Goal: Task Accomplishment & Management: Use online tool/utility

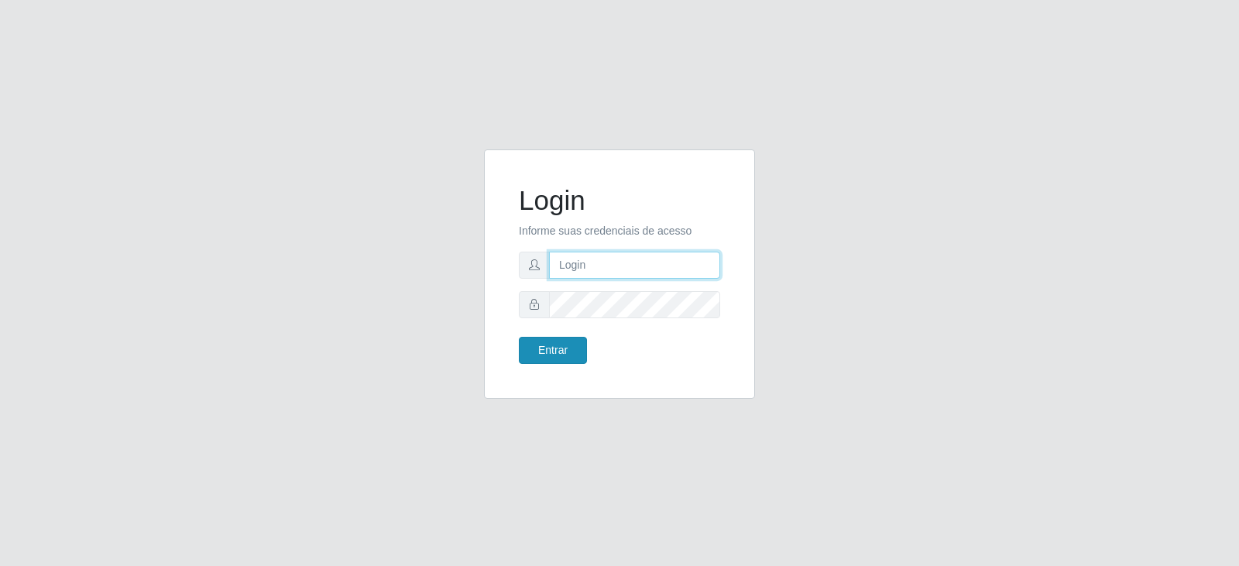
type input "[EMAIL_ADDRESS][DOMAIN_NAME]"
click at [564, 351] on button "Entrar" at bounding box center [553, 350] width 68 height 27
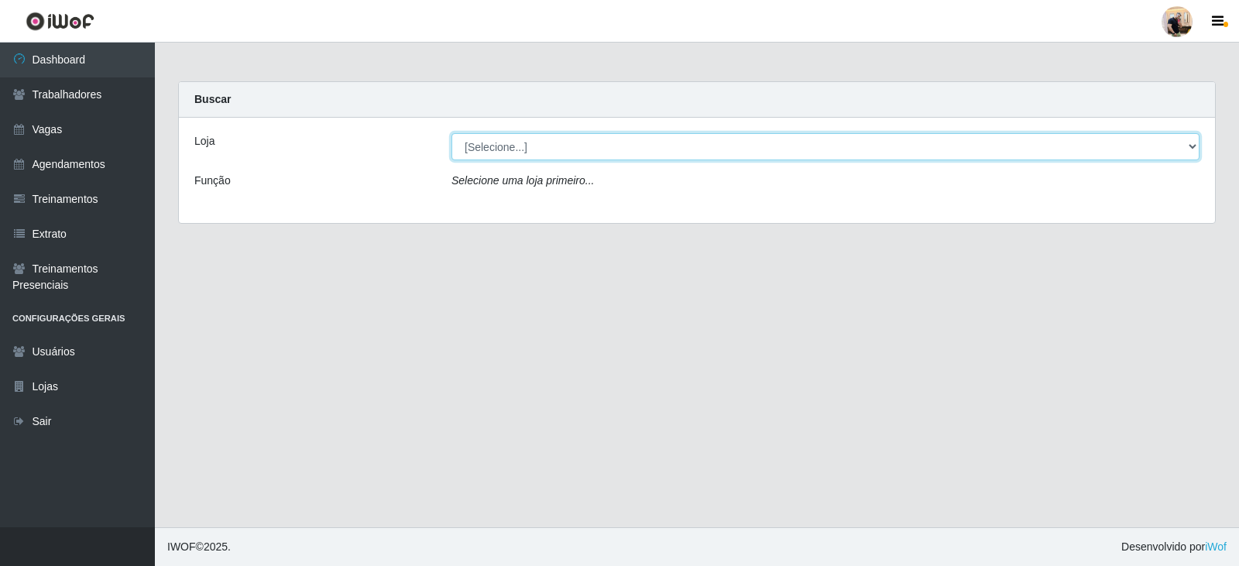
click at [572, 147] on select "[Selecione...] SuperFácil Atacado - Vale do Sol" at bounding box center [825, 146] width 748 height 27
select select "502"
click at [451, 133] on select "[Selecione...] SuperFácil Atacado - Vale do Sol" at bounding box center [825, 146] width 748 height 27
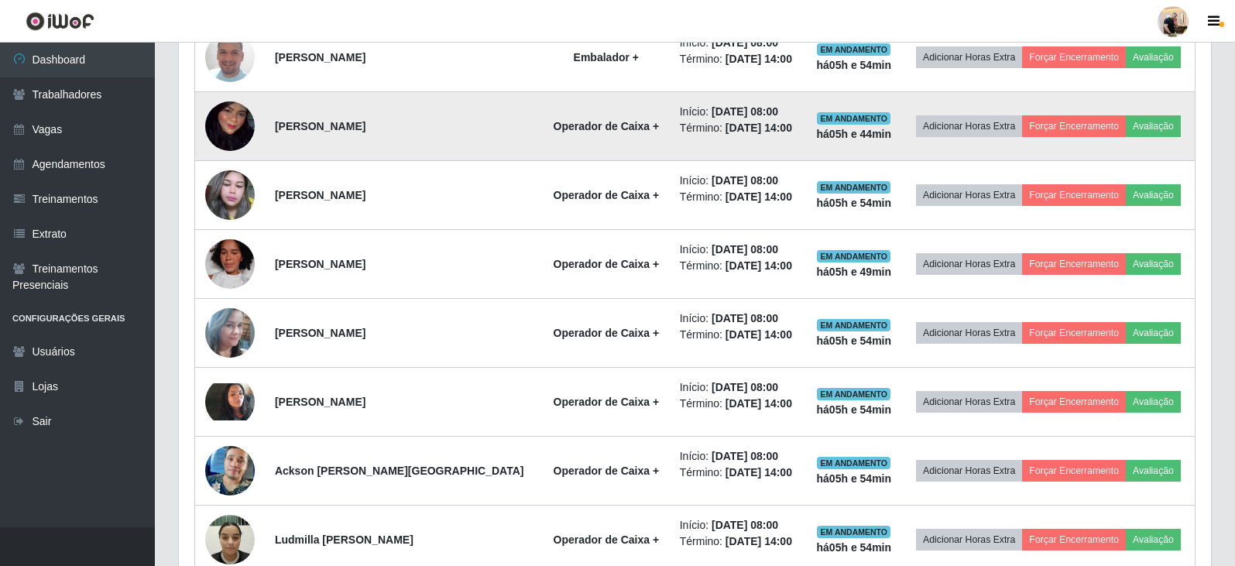
scroll to position [1014, 0]
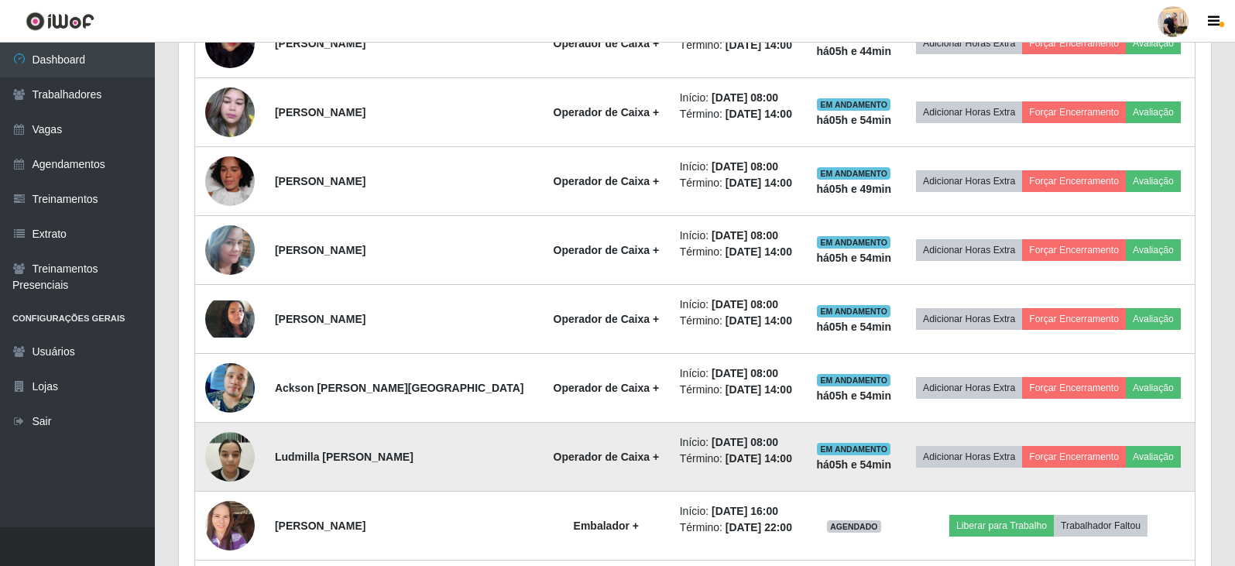
drag, startPoint x: 273, startPoint y: 456, endPoint x: 479, endPoint y: 459, distance: 205.9
click at [479, 459] on td "Ludmilla [PERSON_NAME]" at bounding box center [404, 457] width 276 height 69
click at [469, 456] on td "Ludmilla [PERSON_NAME]" at bounding box center [404, 457] width 276 height 69
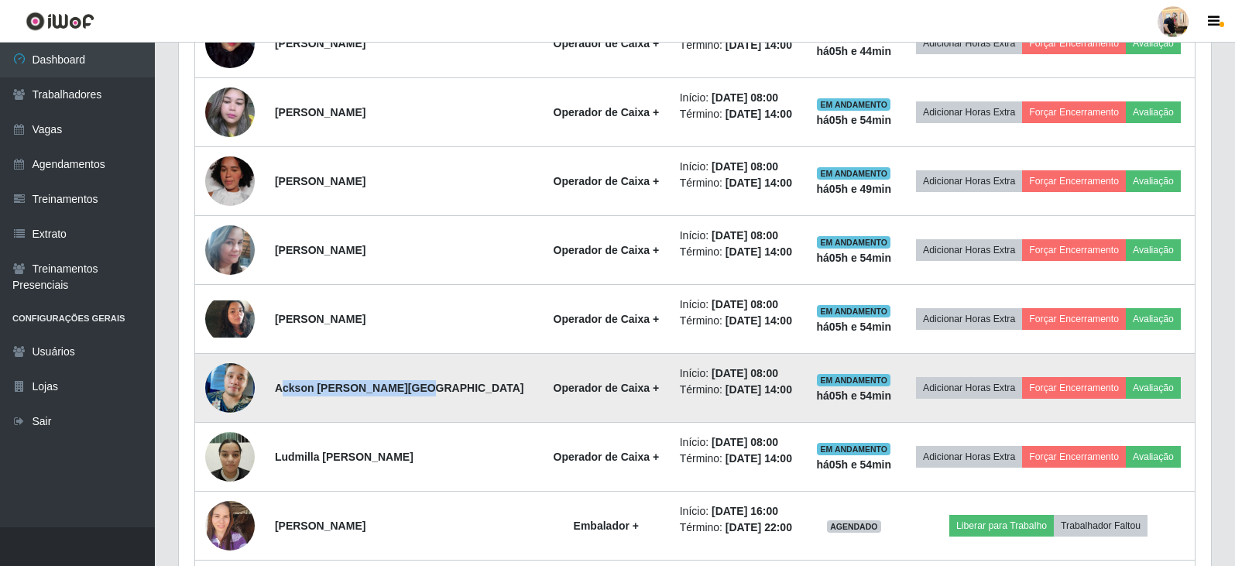
drag, startPoint x: 412, startPoint y: 393, endPoint x: 283, endPoint y: 396, distance: 128.5
click at [283, 396] on td "Ackson [PERSON_NAME][GEOGRAPHIC_DATA]" at bounding box center [404, 388] width 276 height 69
click at [286, 392] on strong "Ackson [PERSON_NAME][GEOGRAPHIC_DATA]" at bounding box center [399, 388] width 249 height 12
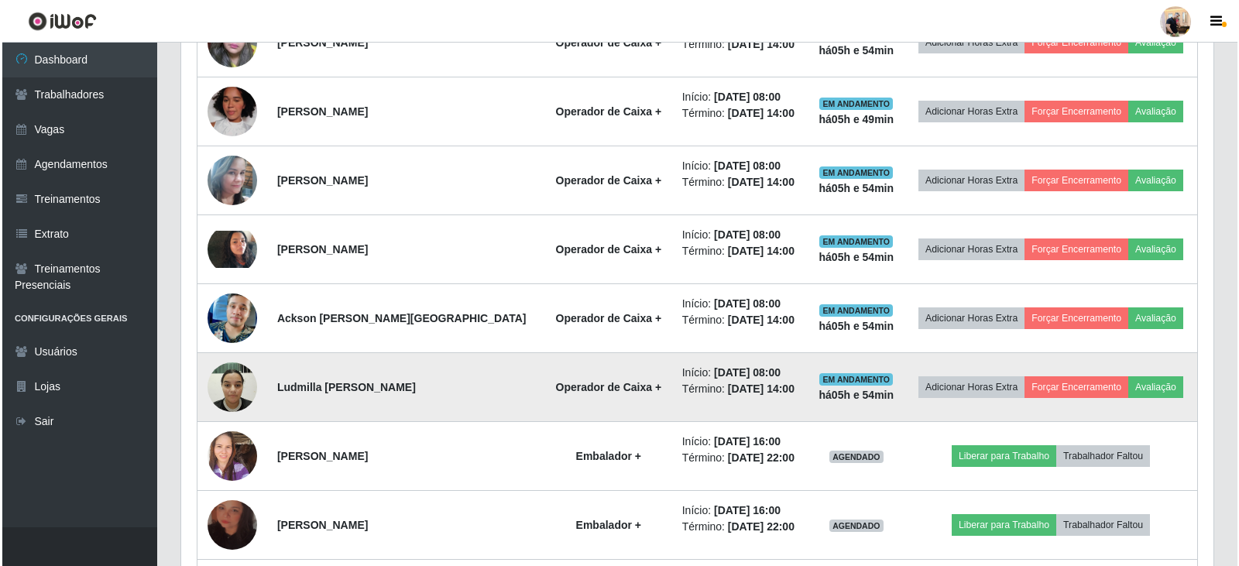
scroll to position [1092, 0]
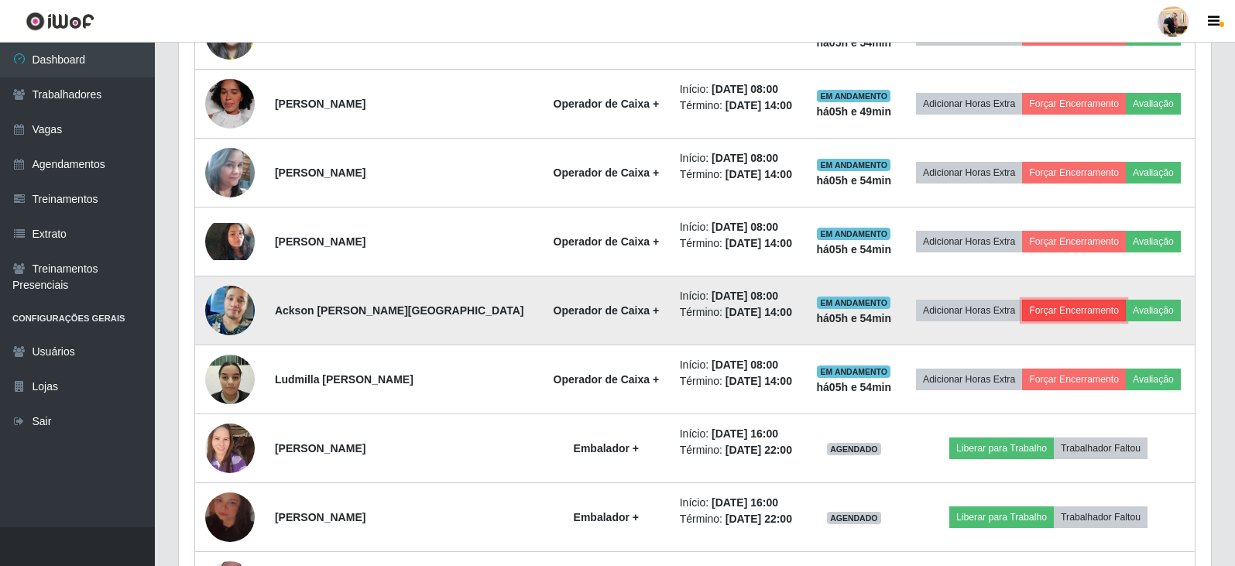
click at [1057, 310] on button "Forçar Encerramento" at bounding box center [1074, 311] width 104 height 22
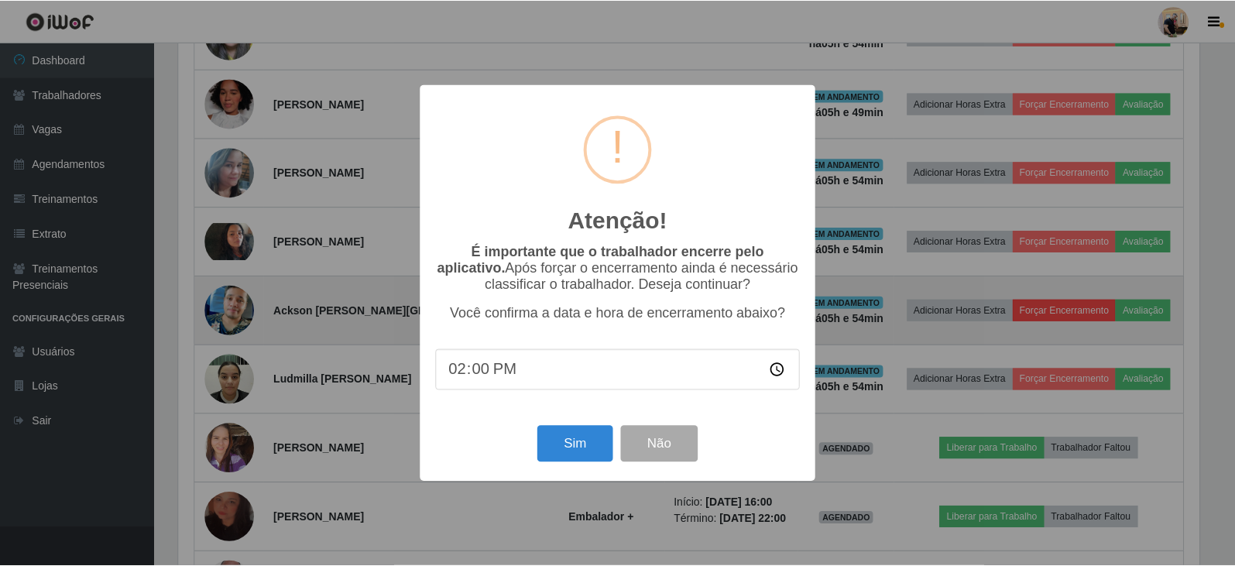
scroll to position [321, 1024]
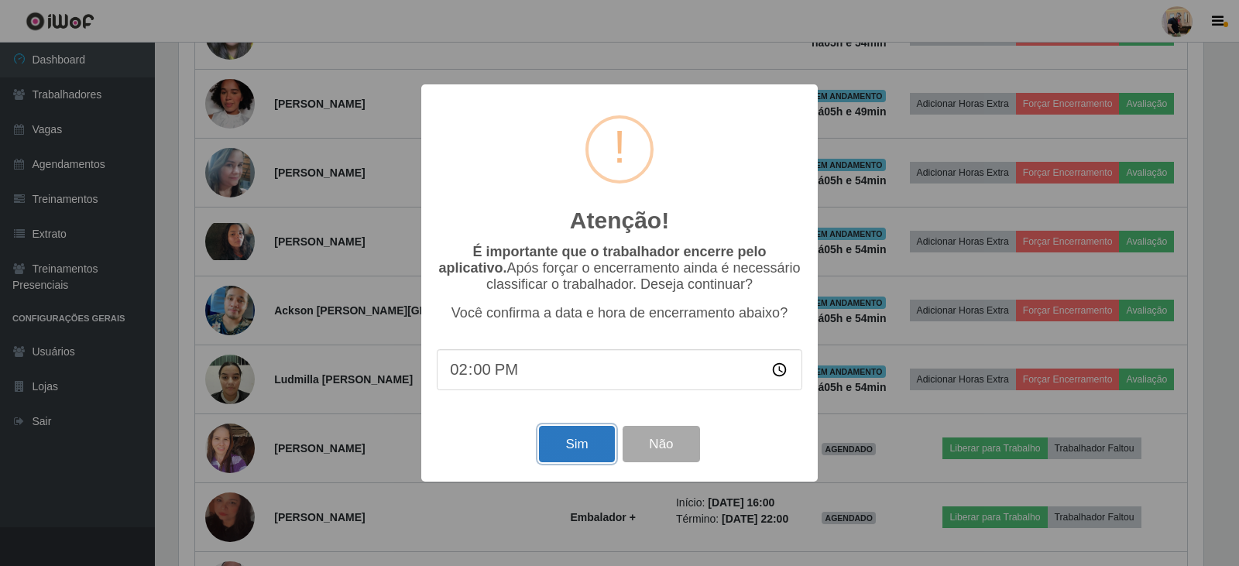
click at [574, 452] on button "Sim" at bounding box center [576, 444] width 75 height 36
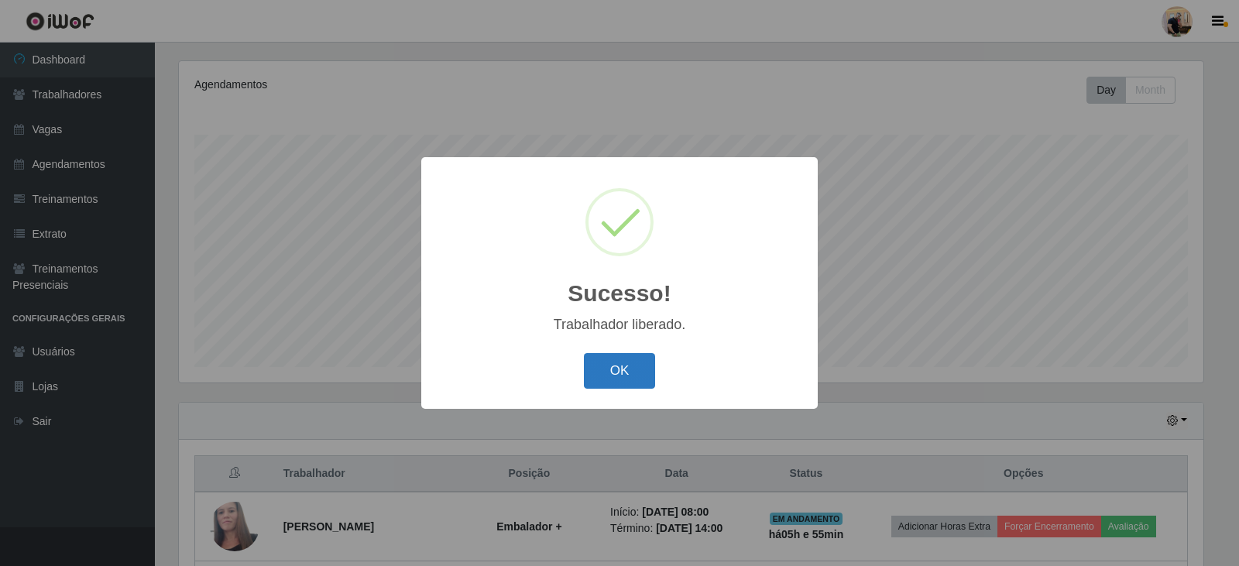
click at [605, 363] on button "OK" at bounding box center [620, 371] width 72 height 36
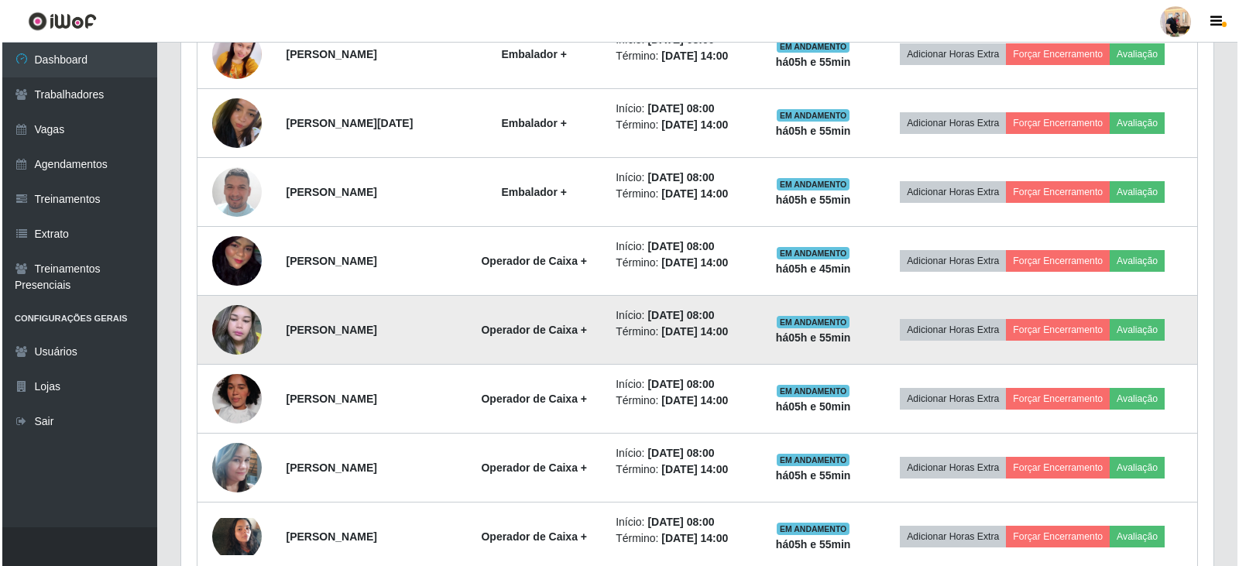
scroll to position [883, 0]
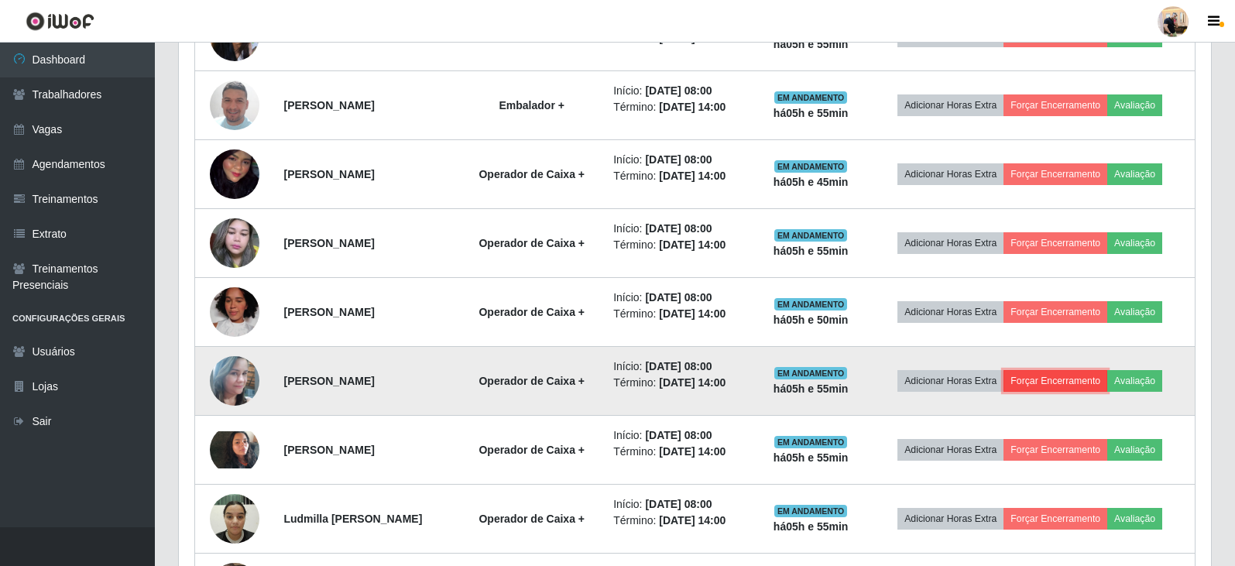
click at [1036, 378] on button "Forçar Encerramento" at bounding box center [1055, 381] width 104 height 22
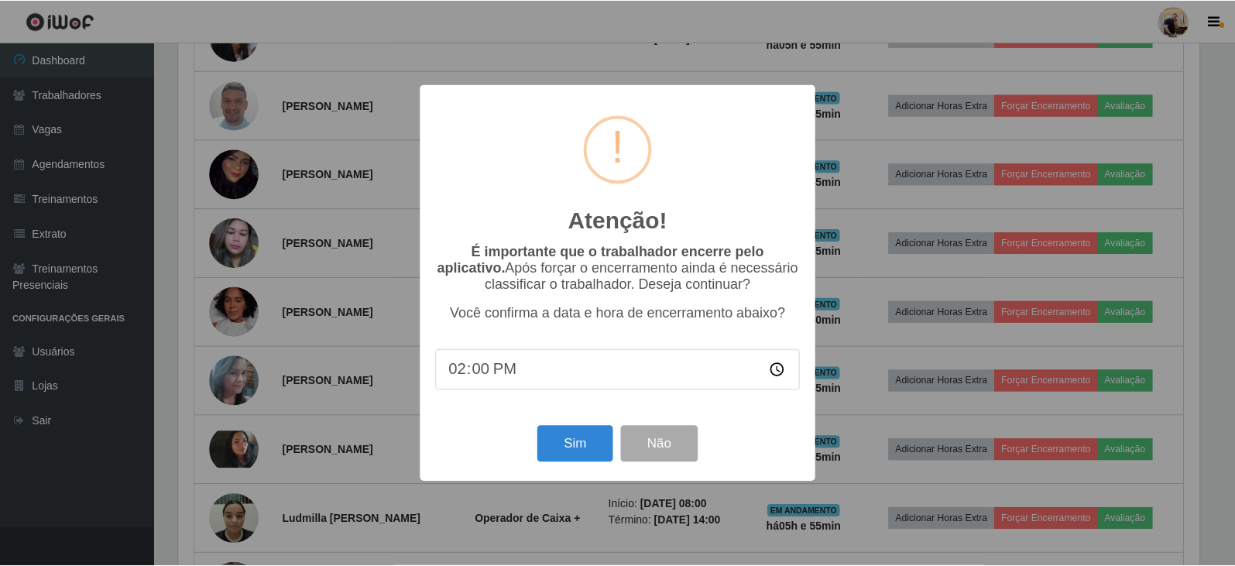
scroll to position [321, 1024]
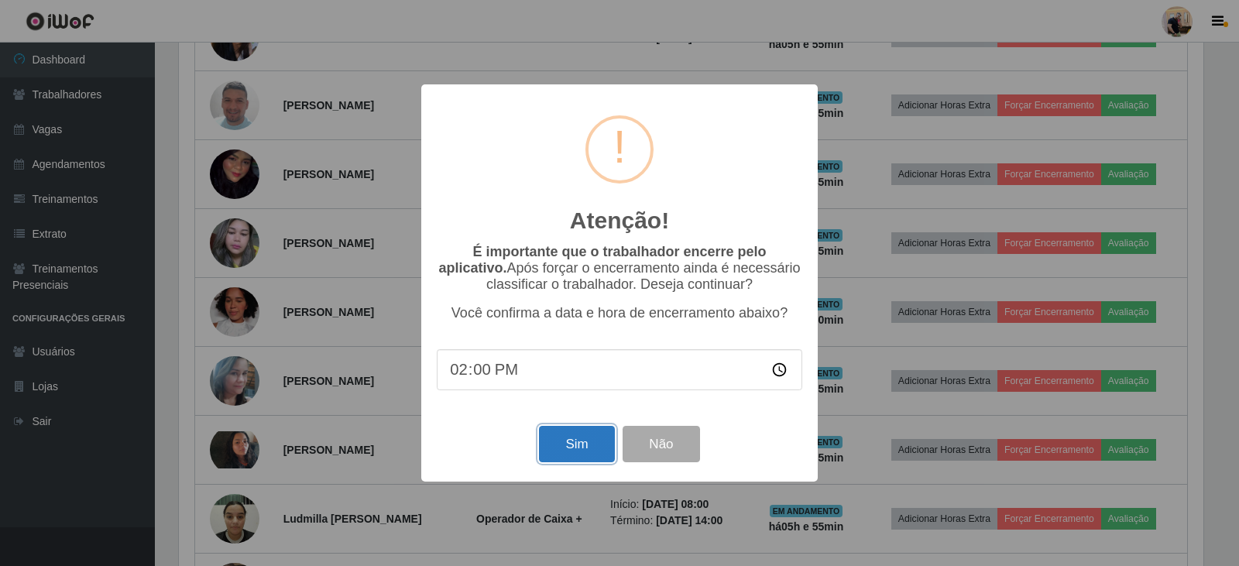
click at [576, 457] on button "Sim" at bounding box center [576, 444] width 75 height 36
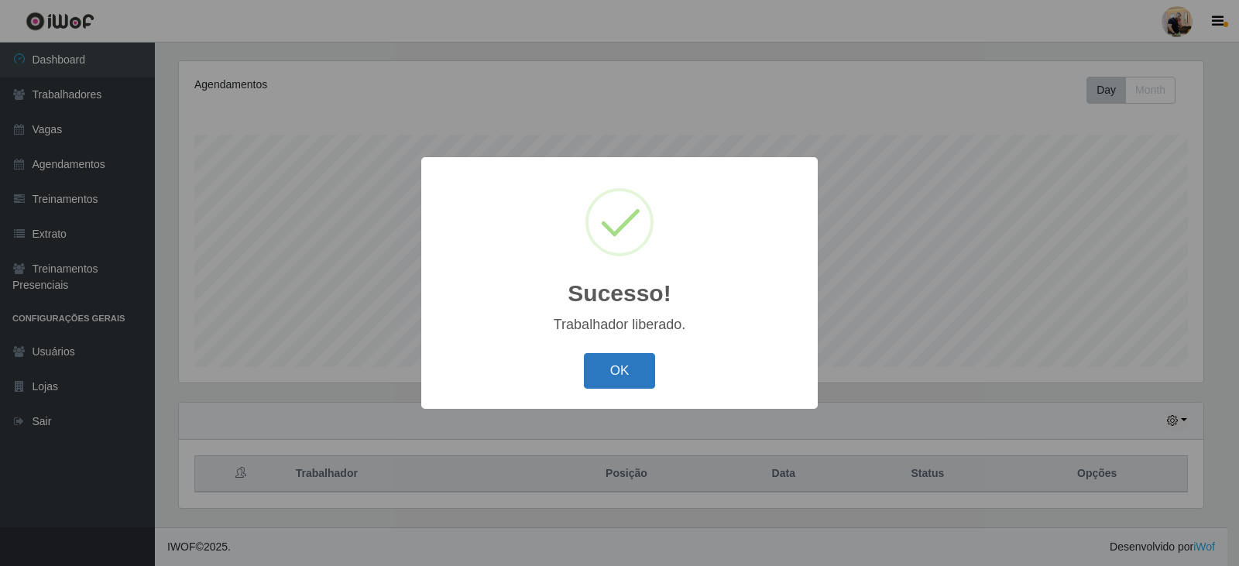
click at [622, 360] on button "OK" at bounding box center [620, 371] width 72 height 36
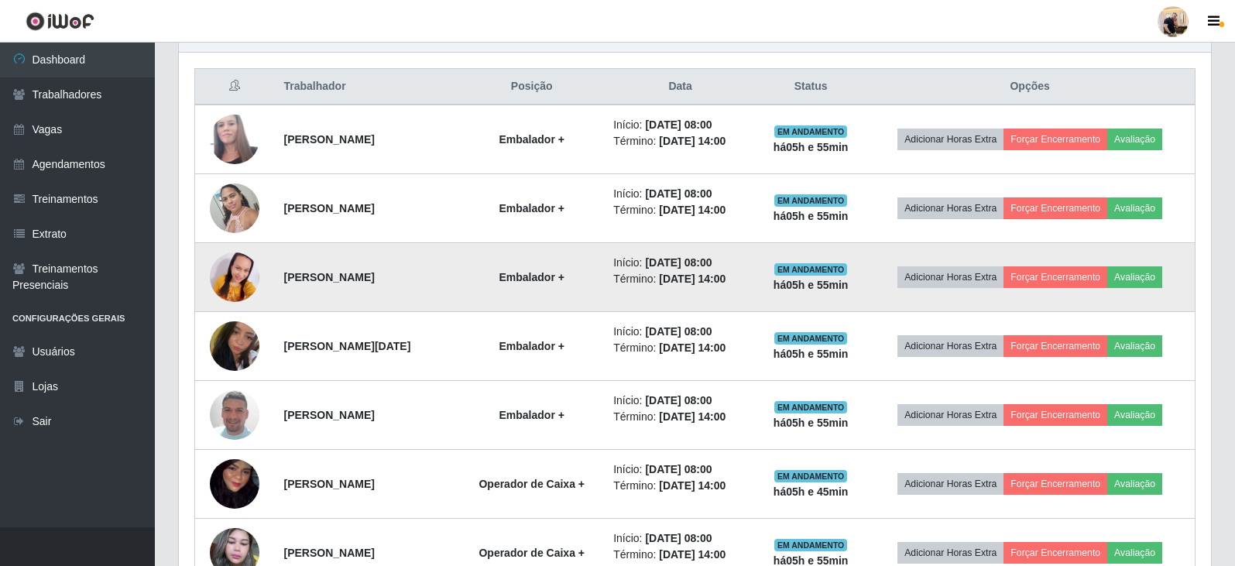
scroll to position [651, 0]
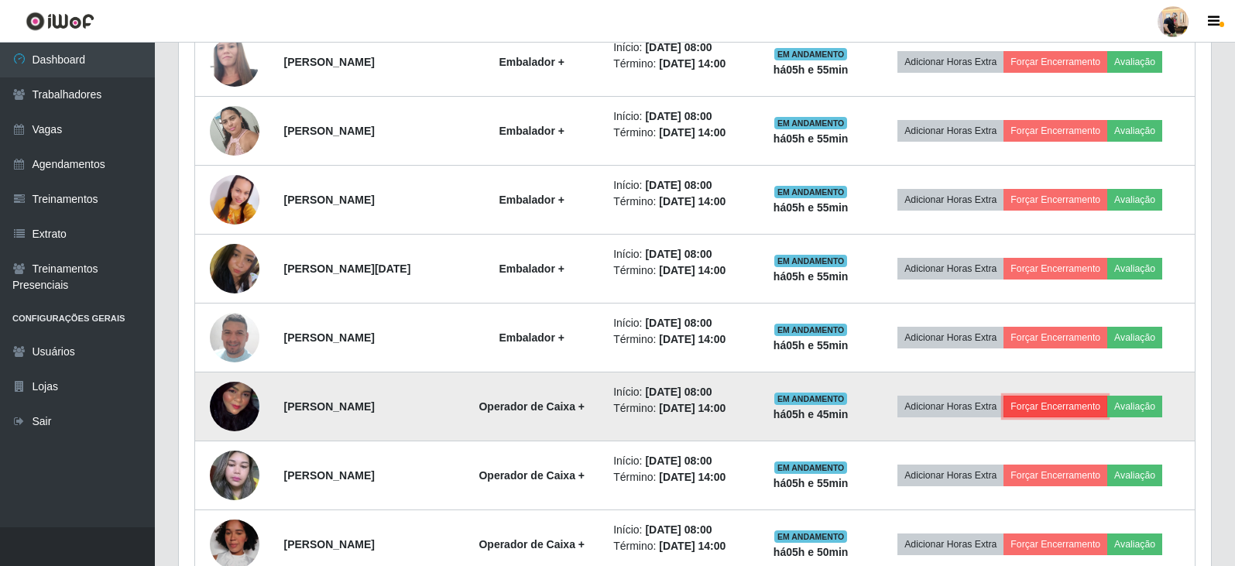
click at [1038, 408] on button "Forçar Encerramento" at bounding box center [1055, 407] width 104 height 22
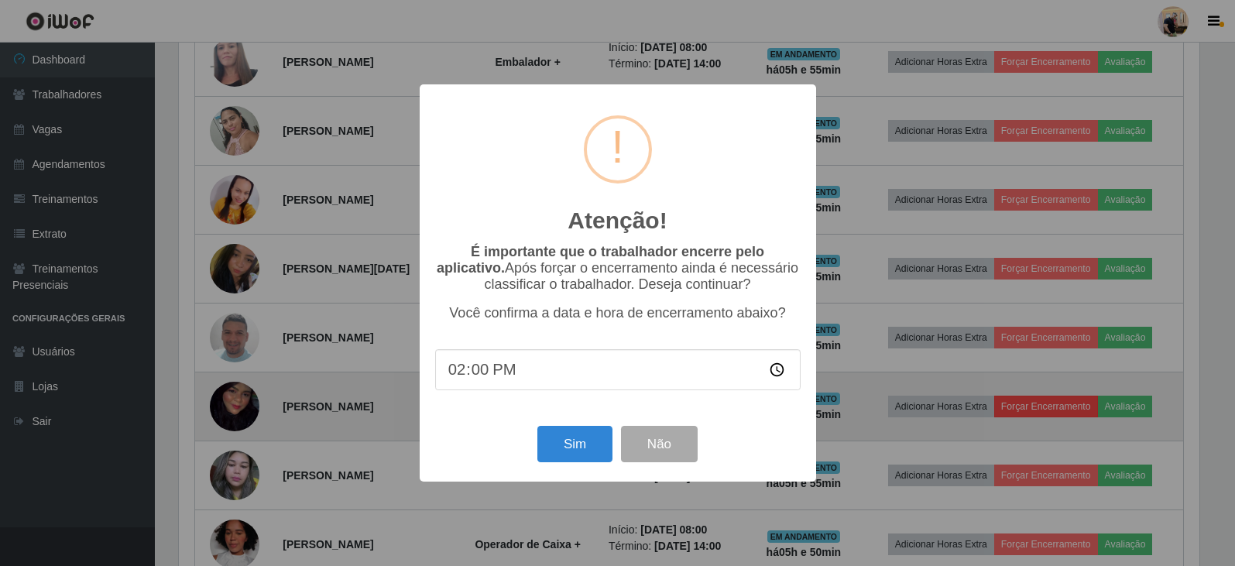
scroll to position [321, 1024]
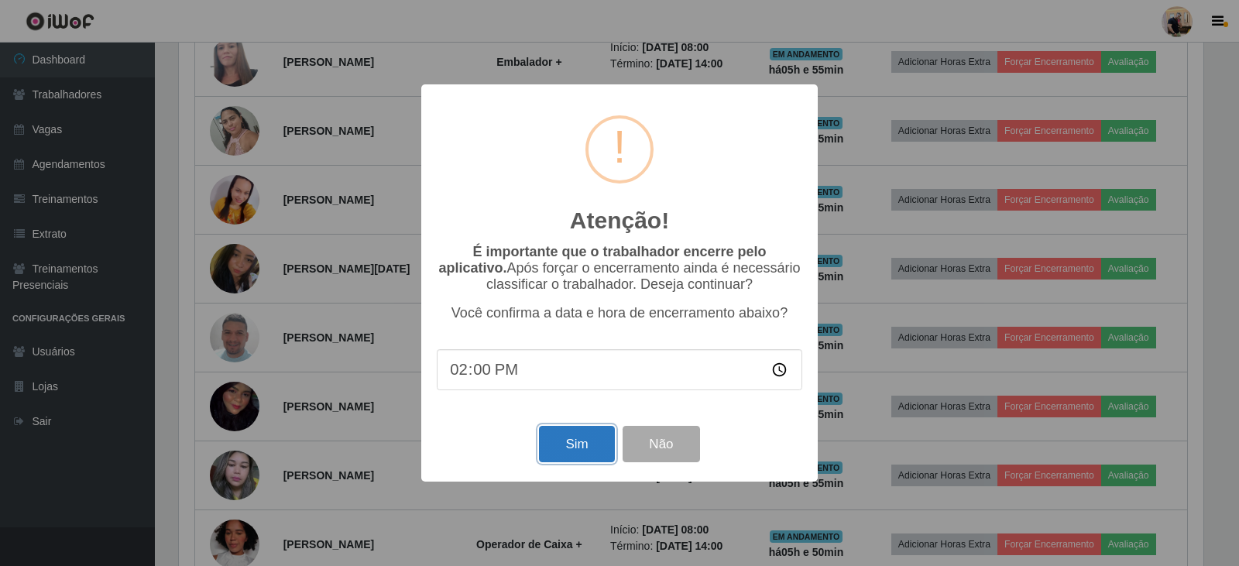
click at [586, 444] on button "Sim" at bounding box center [576, 444] width 75 height 36
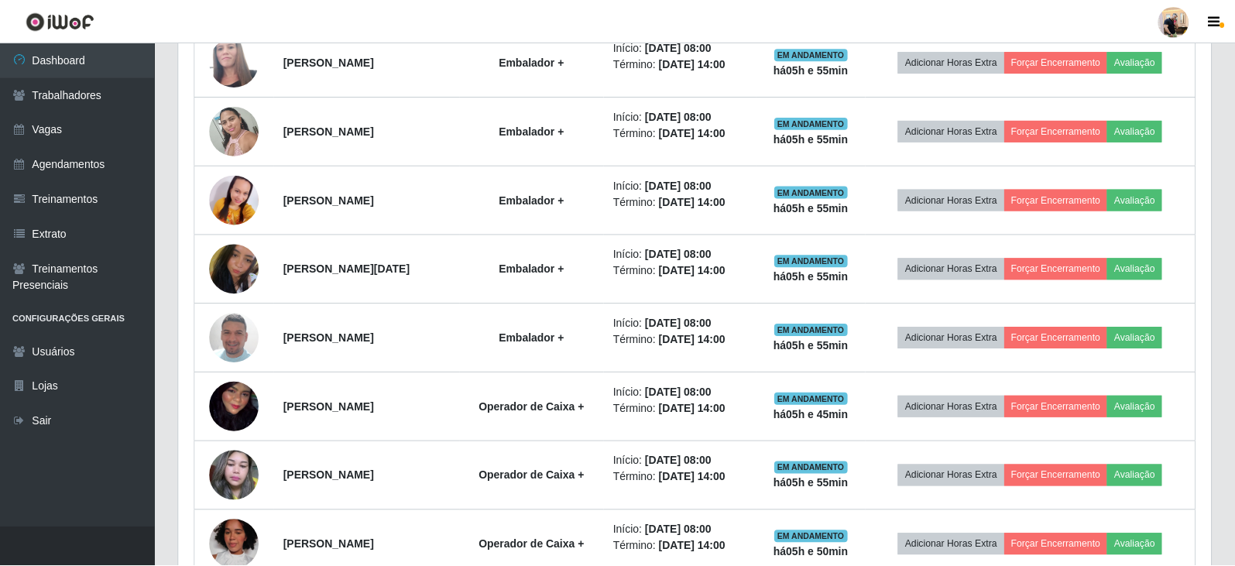
scroll to position [0, 0]
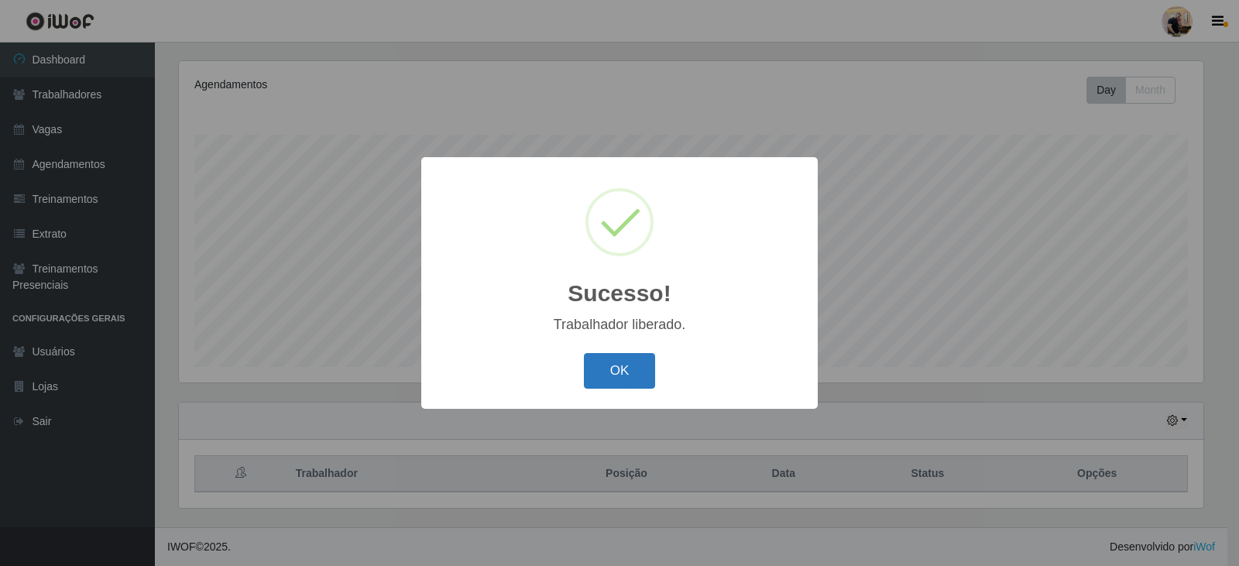
click at [622, 384] on button "OK" at bounding box center [620, 371] width 72 height 36
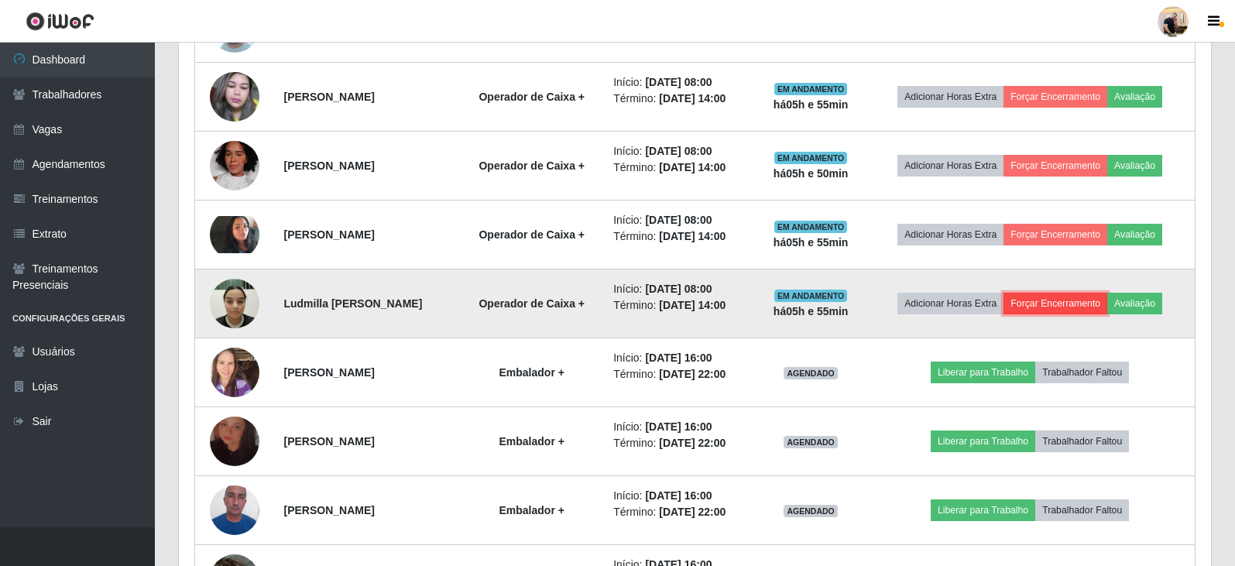
click at [1049, 300] on button "Forçar Encerramento" at bounding box center [1055, 304] width 104 height 22
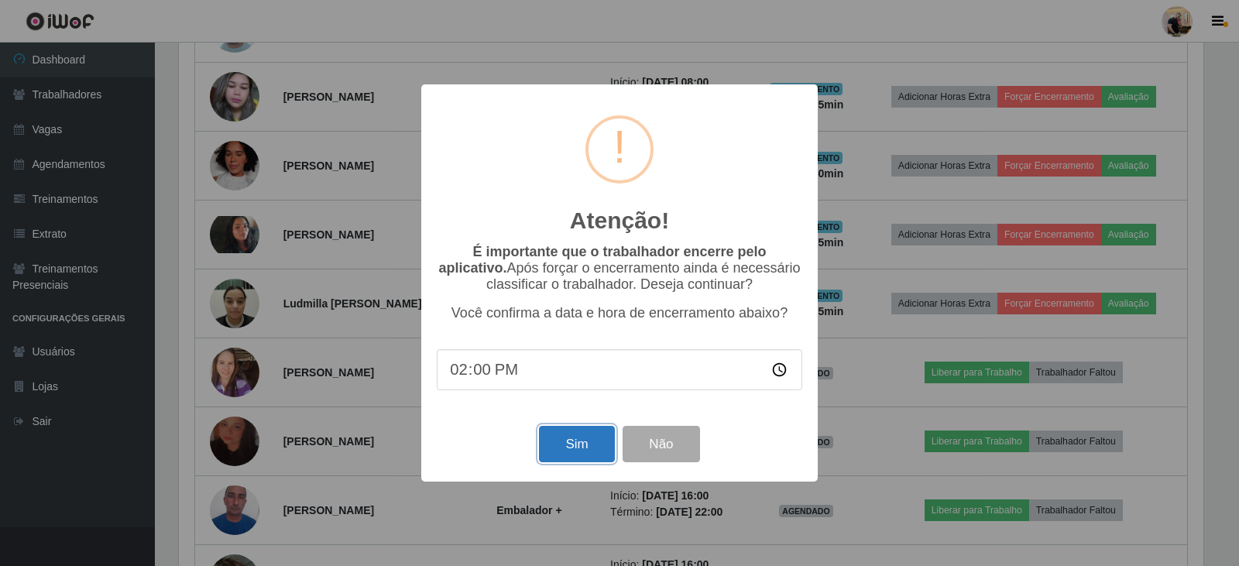
click at [563, 441] on button "Sim" at bounding box center [576, 444] width 75 height 36
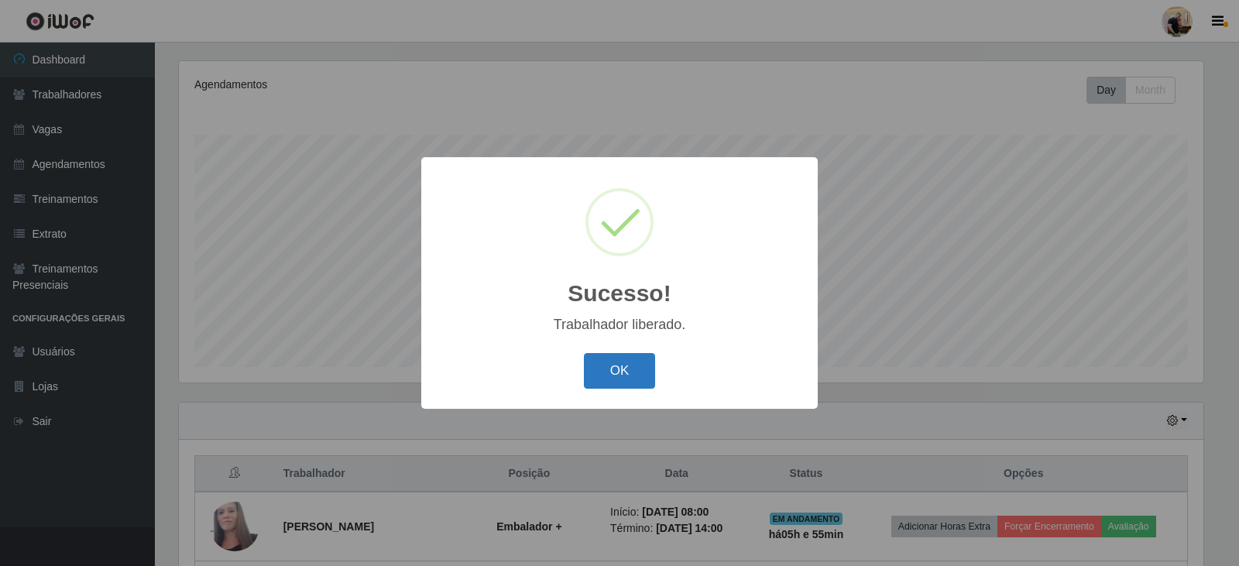
click at [619, 368] on button "OK" at bounding box center [620, 371] width 72 height 36
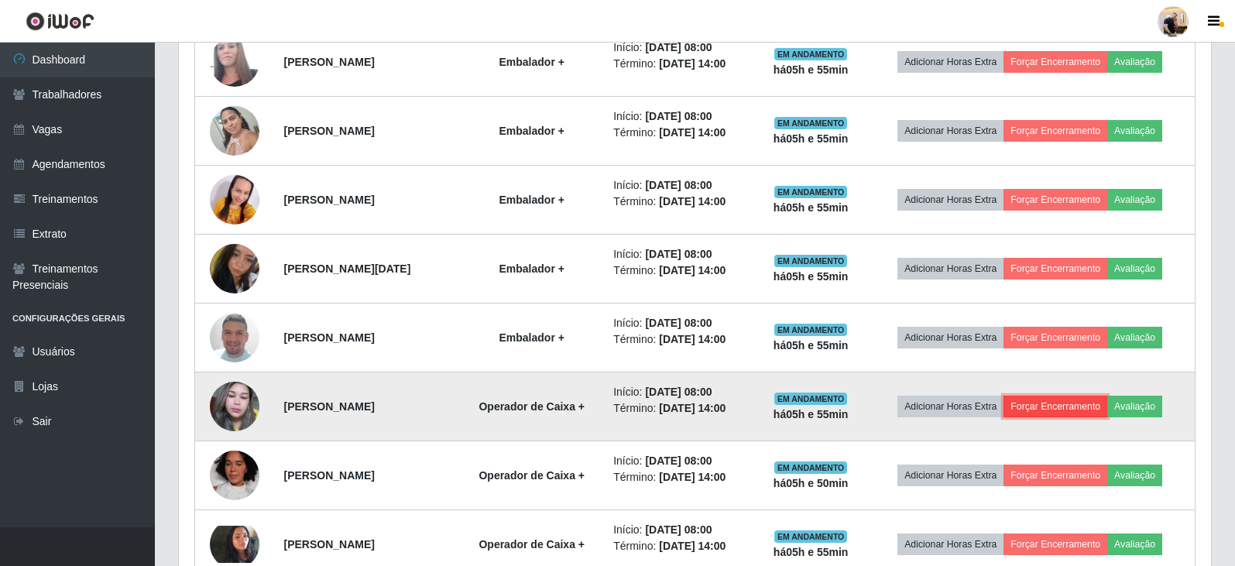
click at [1075, 398] on button "Forçar Encerramento" at bounding box center [1055, 407] width 104 height 22
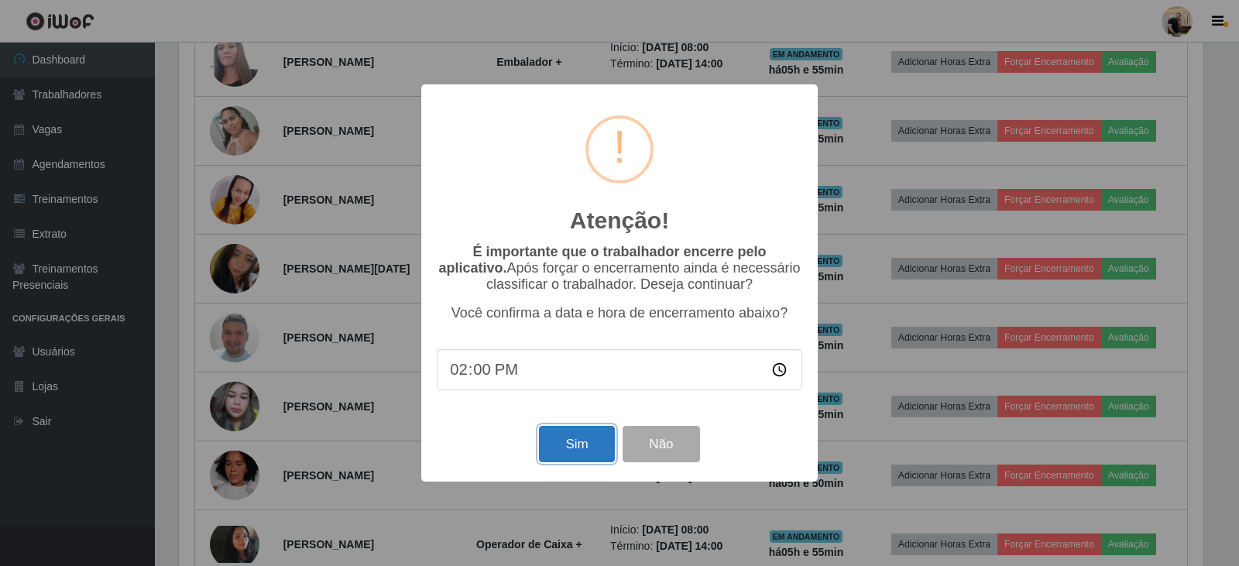
click at [592, 445] on button "Sim" at bounding box center [576, 444] width 75 height 36
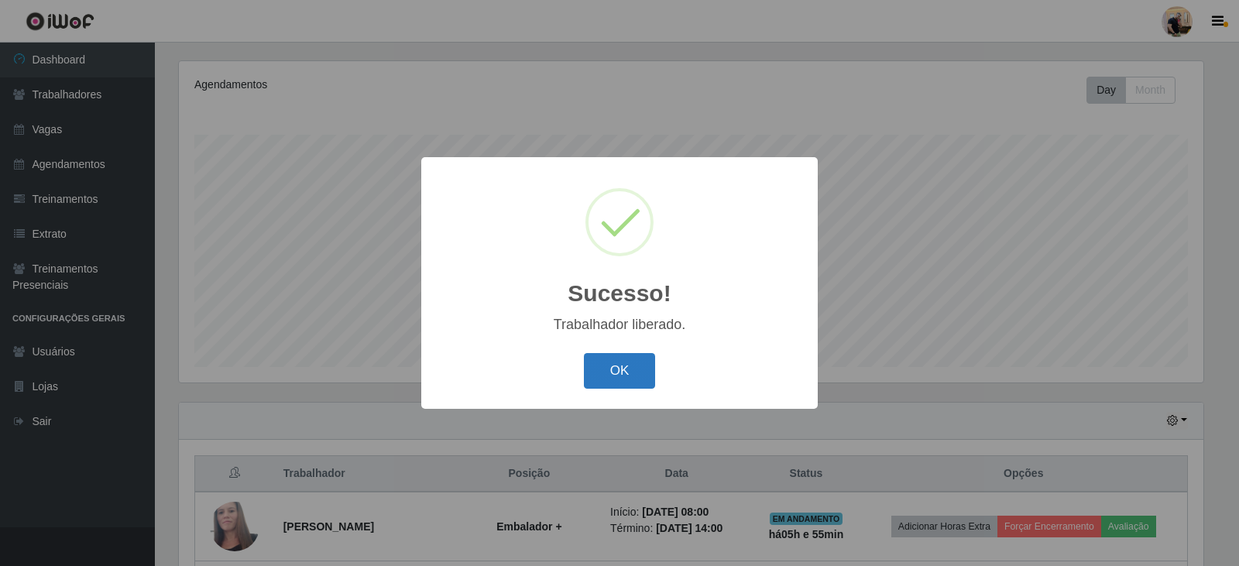
click at [617, 365] on button "OK" at bounding box center [620, 371] width 72 height 36
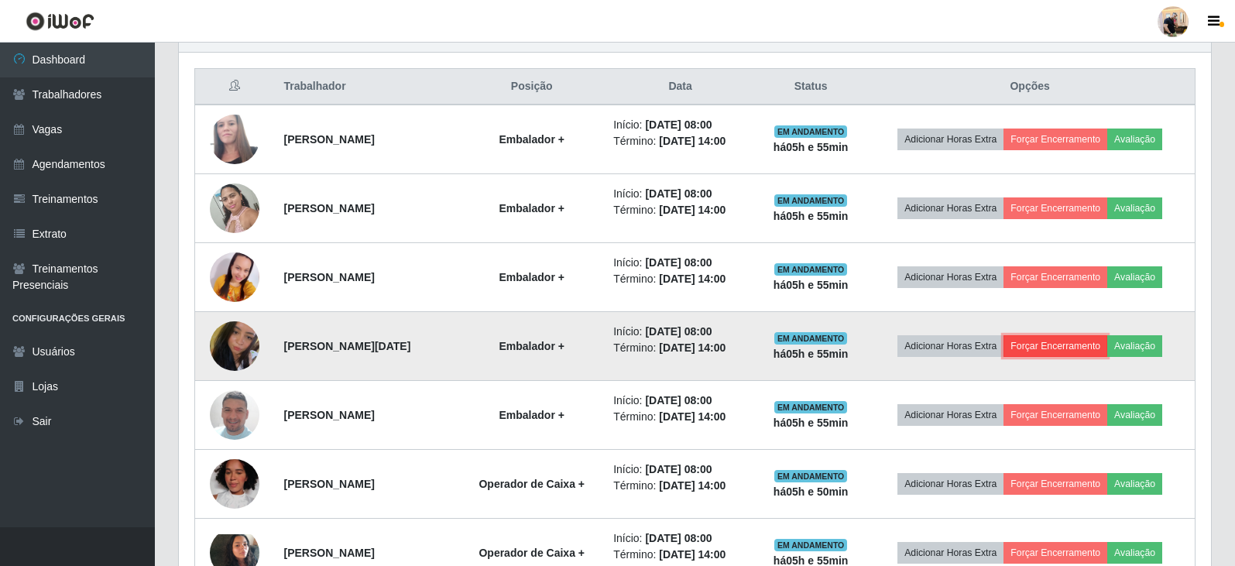
click at [1083, 335] on button "Forçar Encerramento" at bounding box center [1055, 346] width 104 height 22
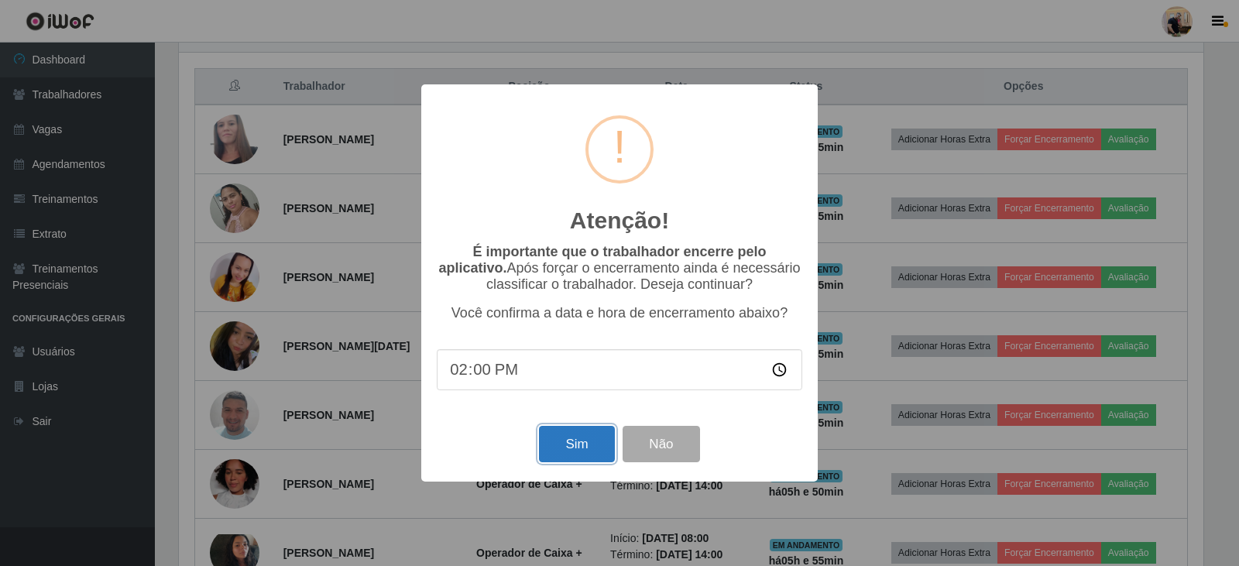
click at [582, 444] on button "Sim" at bounding box center [576, 444] width 75 height 36
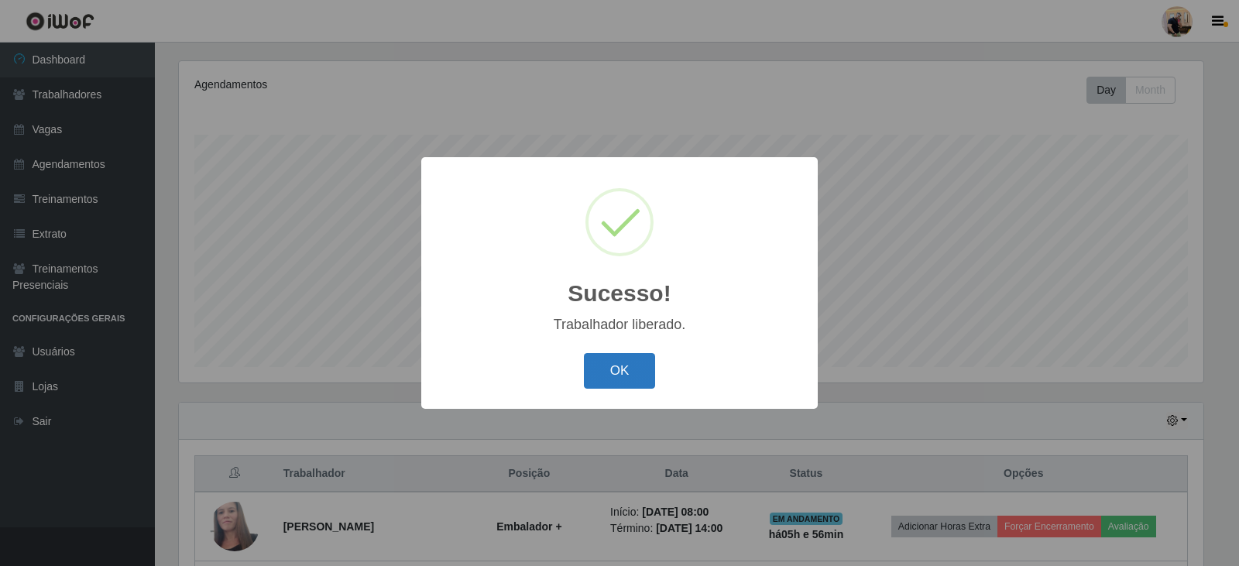
click at [628, 365] on button "OK" at bounding box center [620, 371] width 72 height 36
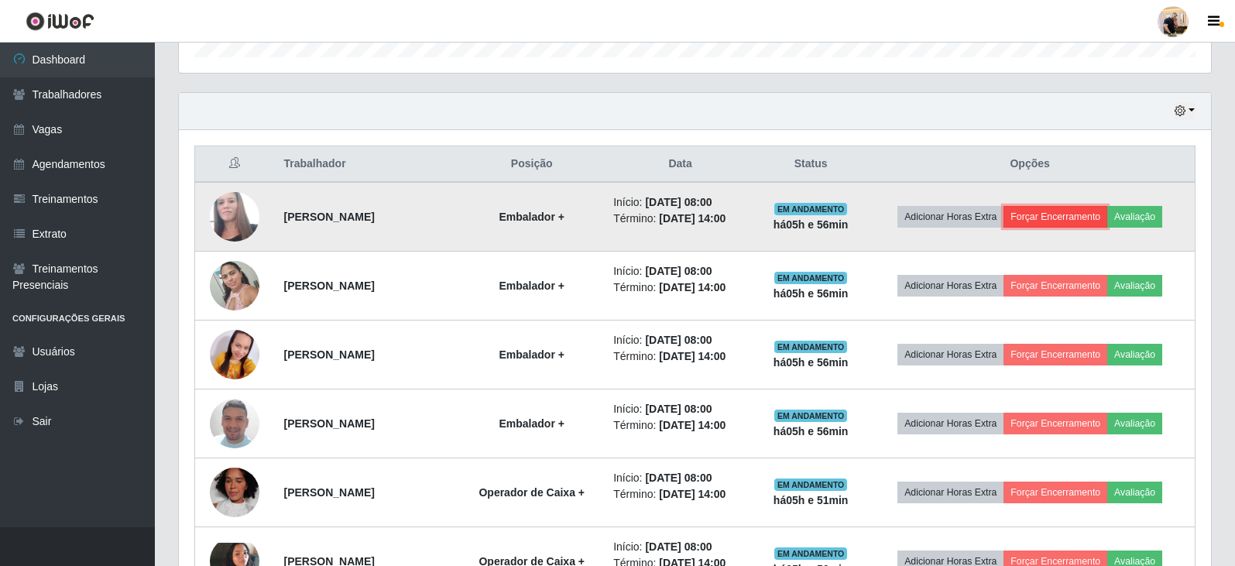
click at [1050, 218] on button "Forçar Encerramento" at bounding box center [1055, 217] width 104 height 22
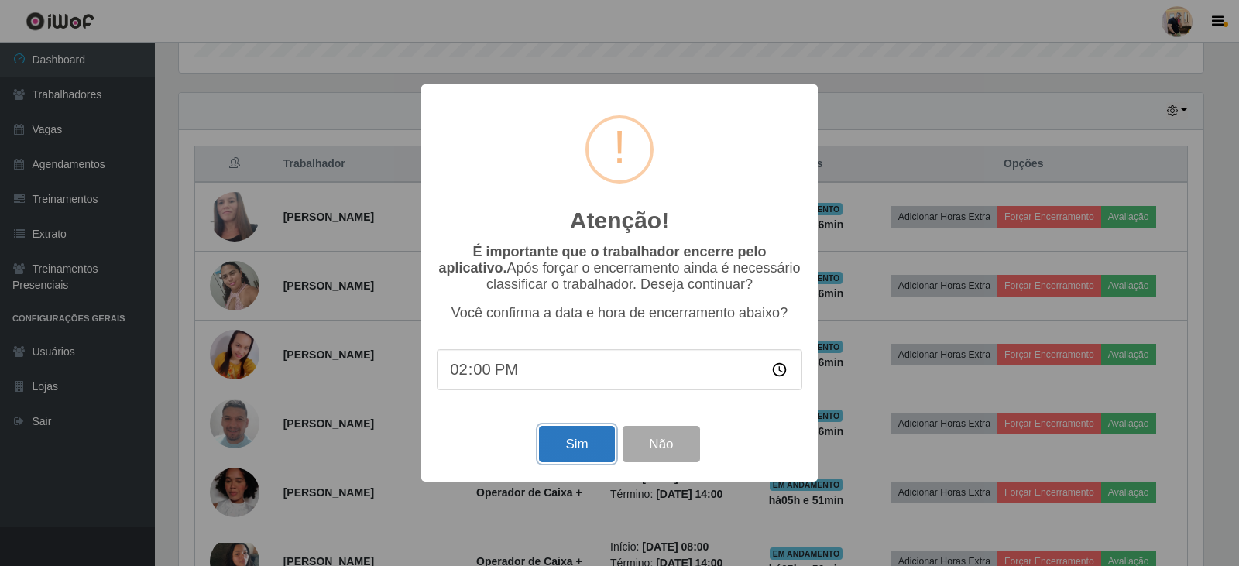
click at [582, 433] on button "Sim" at bounding box center [576, 444] width 75 height 36
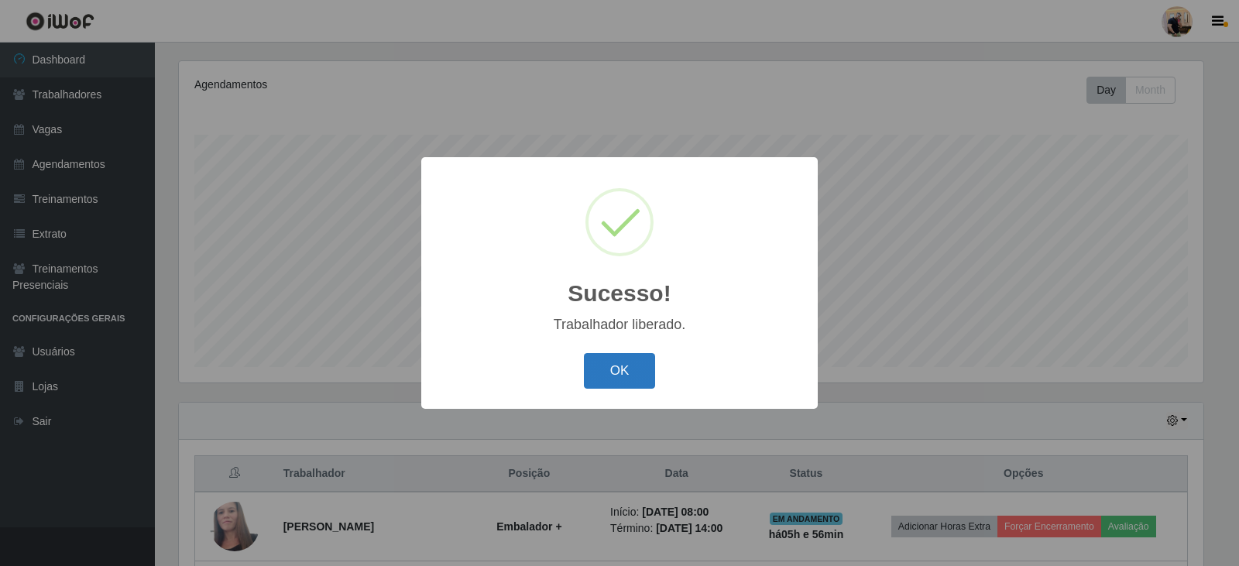
click at [605, 369] on button "OK" at bounding box center [620, 371] width 72 height 36
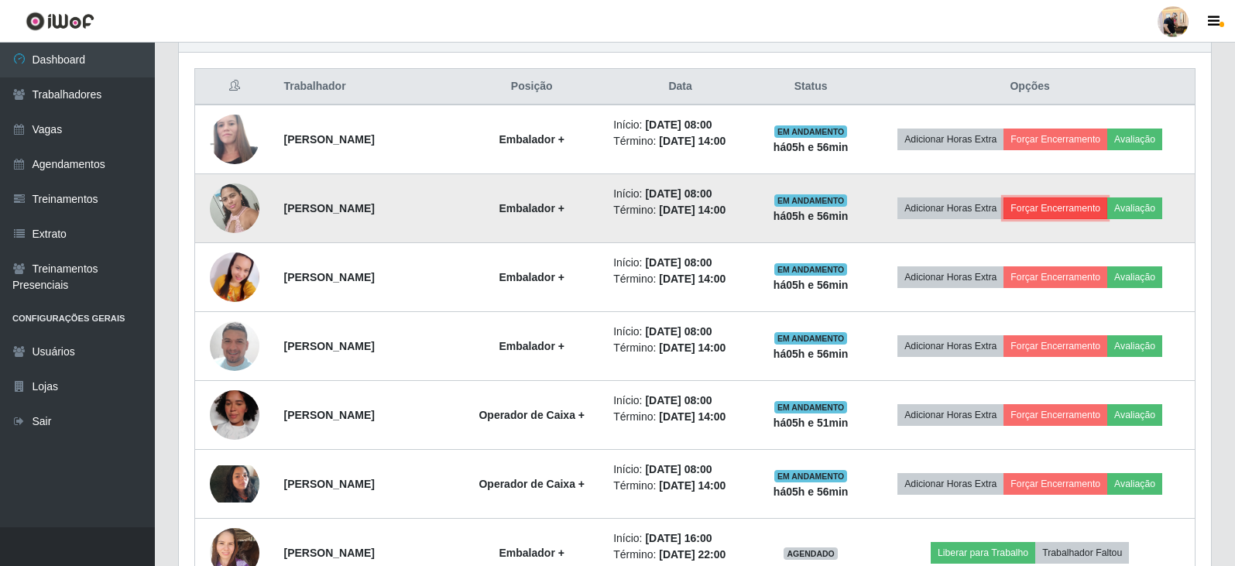
click at [1078, 214] on button "Forçar Encerramento" at bounding box center [1055, 208] width 104 height 22
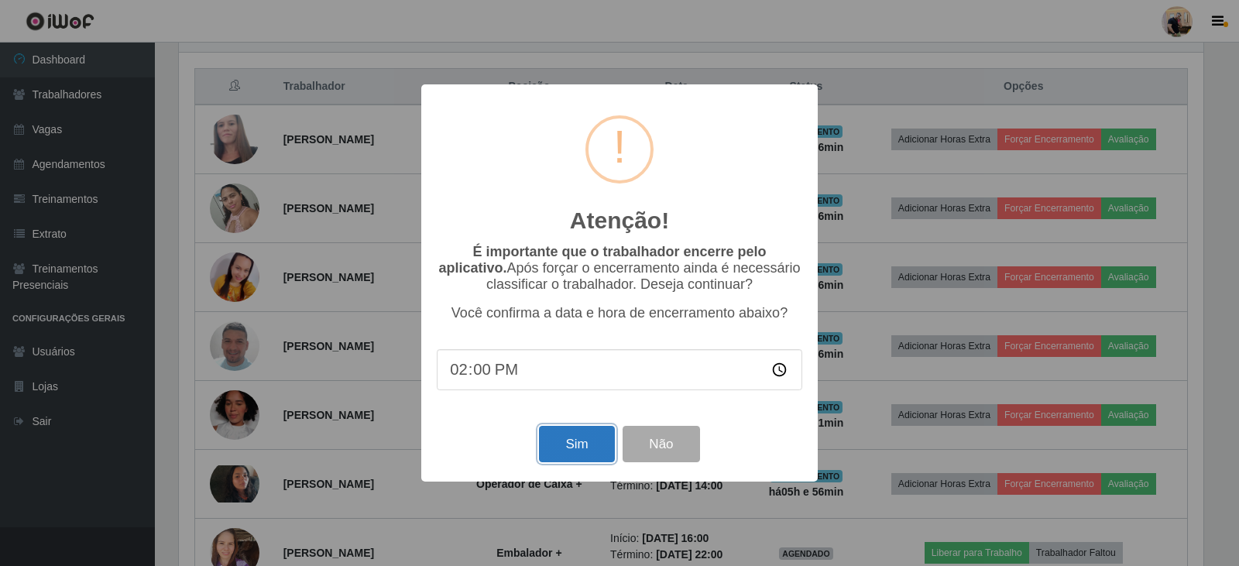
click at [568, 455] on button "Sim" at bounding box center [576, 444] width 75 height 36
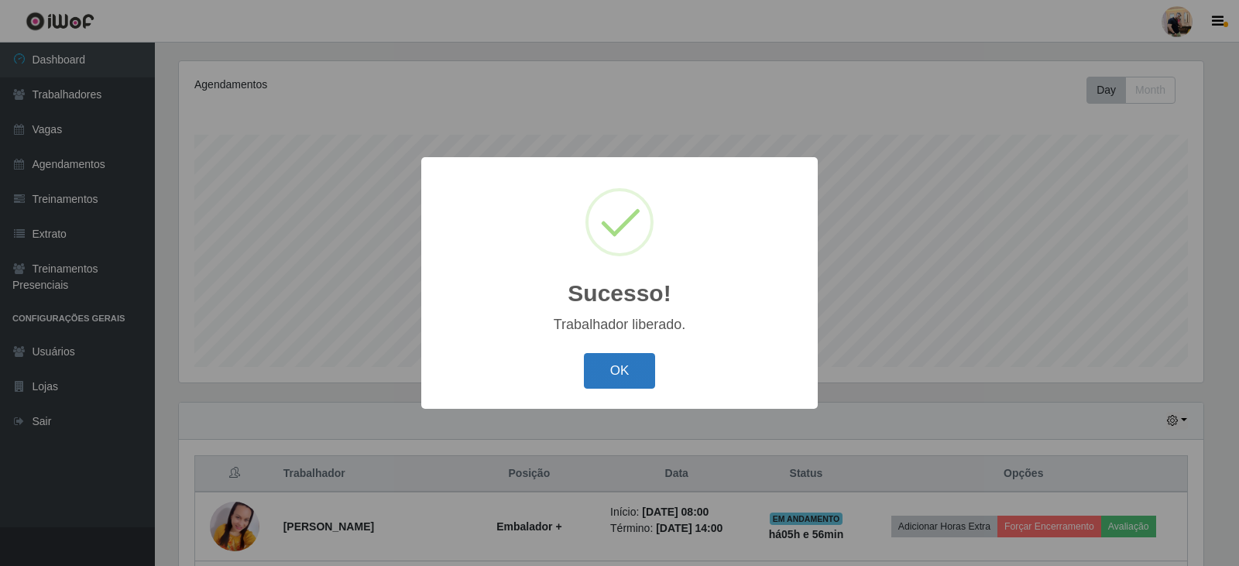
click at [620, 355] on button "OK" at bounding box center [620, 371] width 72 height 36
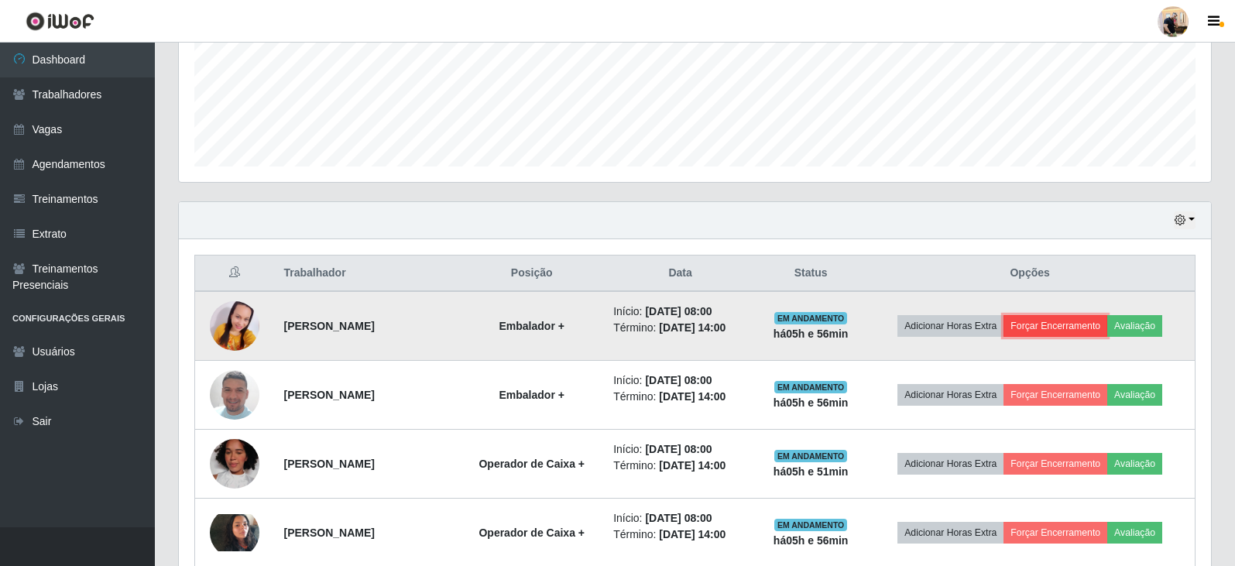
click at [1061, 320] on button "Forçar Encerramento" at bounding box center [1055, 326] width 104 height 22
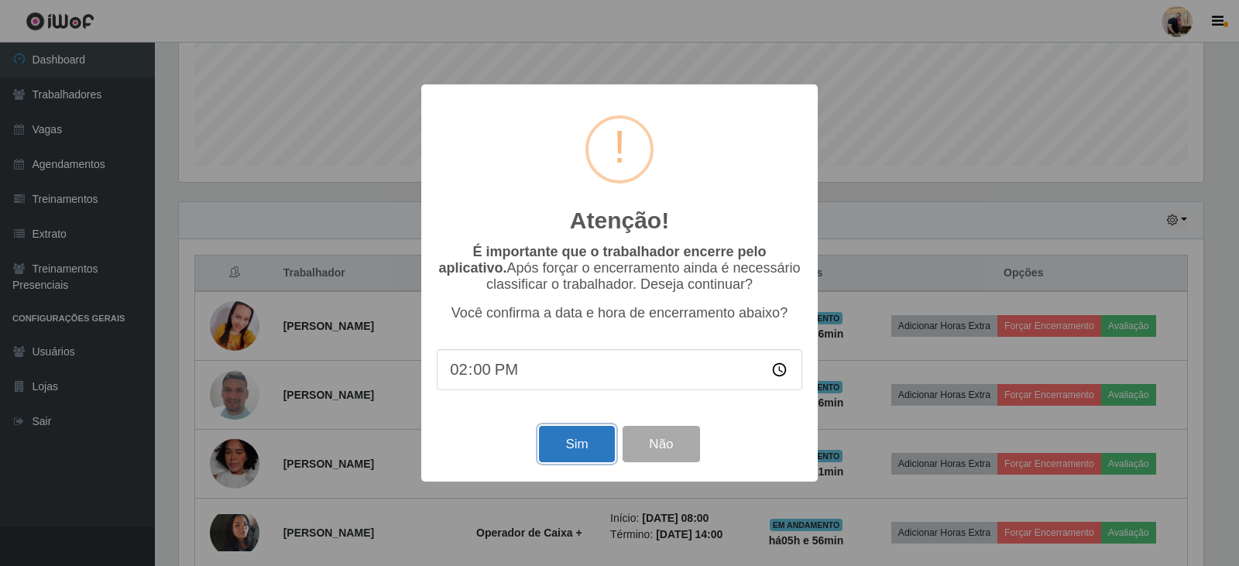
click at [591, 447] on button "Sim" at bounding box center [576, 444] width 75 height 36
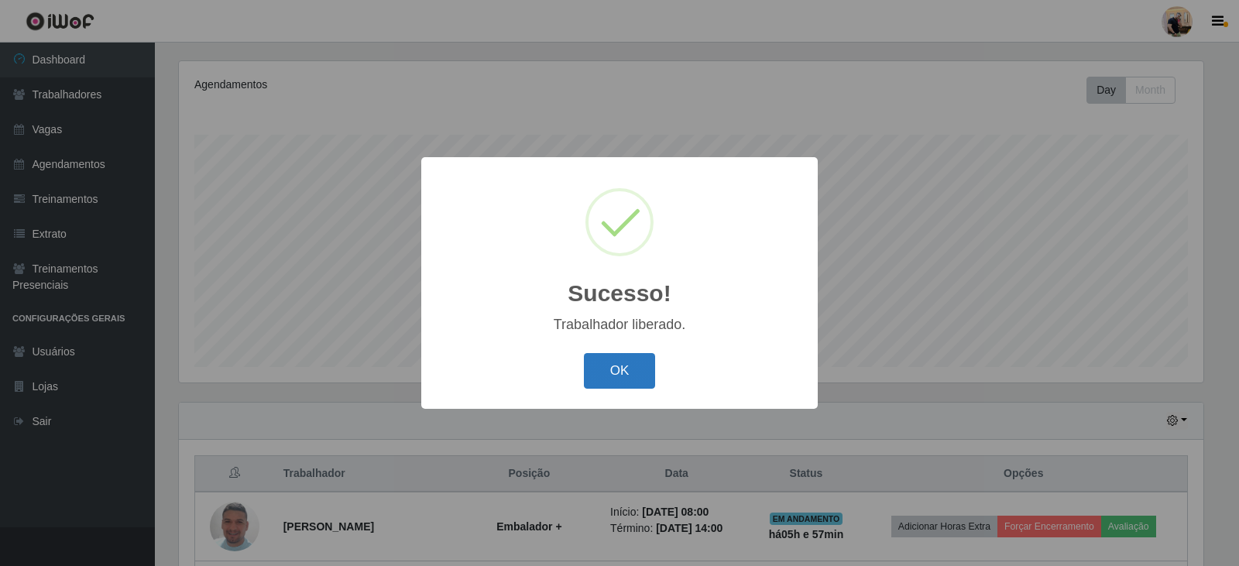
click at [629, 375] on button "OK" at bounding box center [620, 371] width 72 height 36
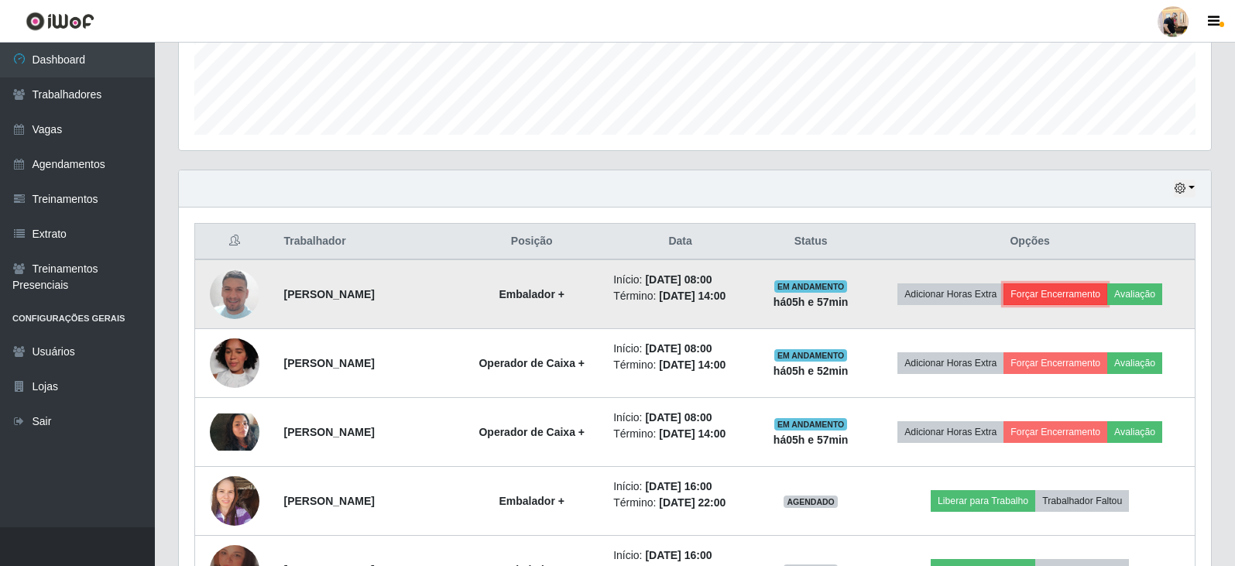
click at [1061, 288] on button "Forçar Encerramento" at bounding box center [1055, 294] width 104 height 22
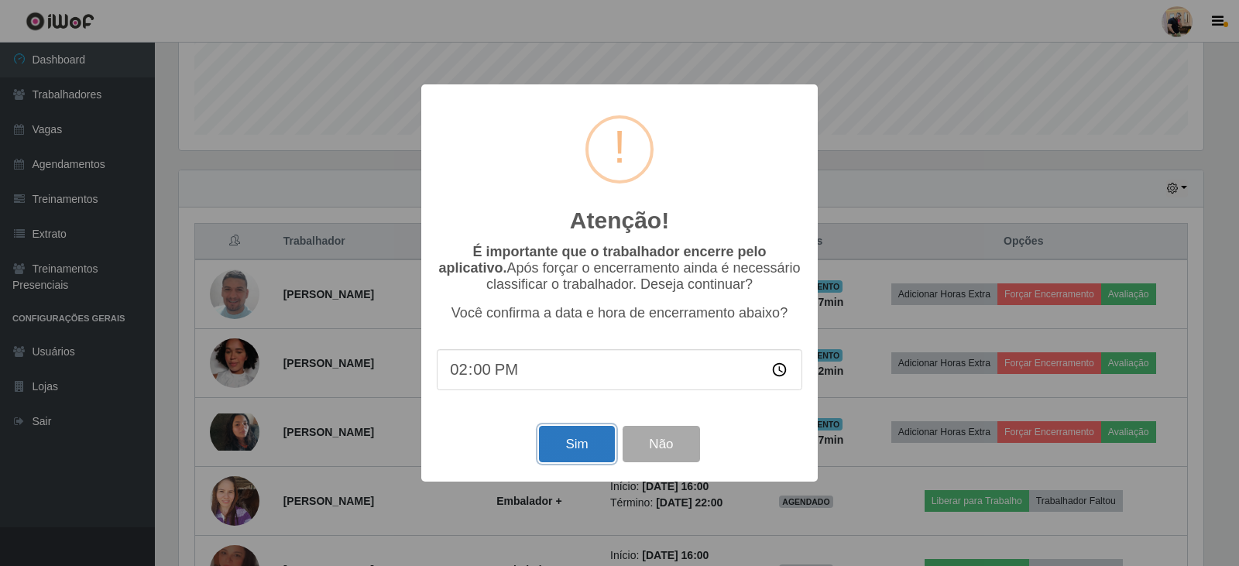
click at [596, 432] on button "Sim" at bounding box center [576, 444] width 75 height 36
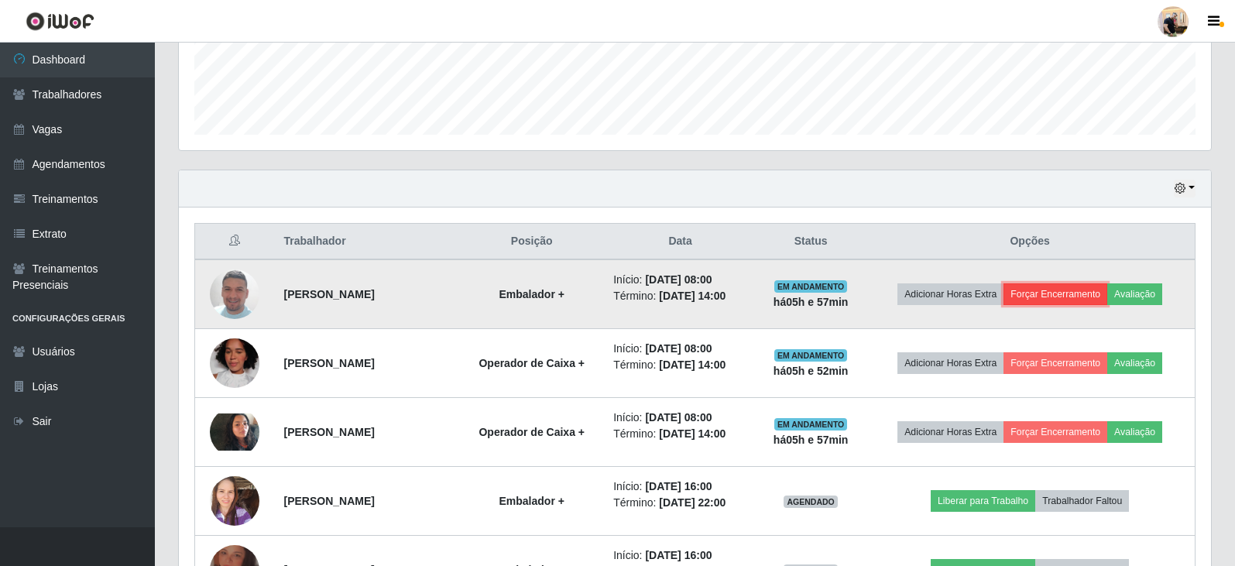
click at [1057, 291] on button "Forçar Encerramento" at bounding box center [1055, 294] width 104 height 22
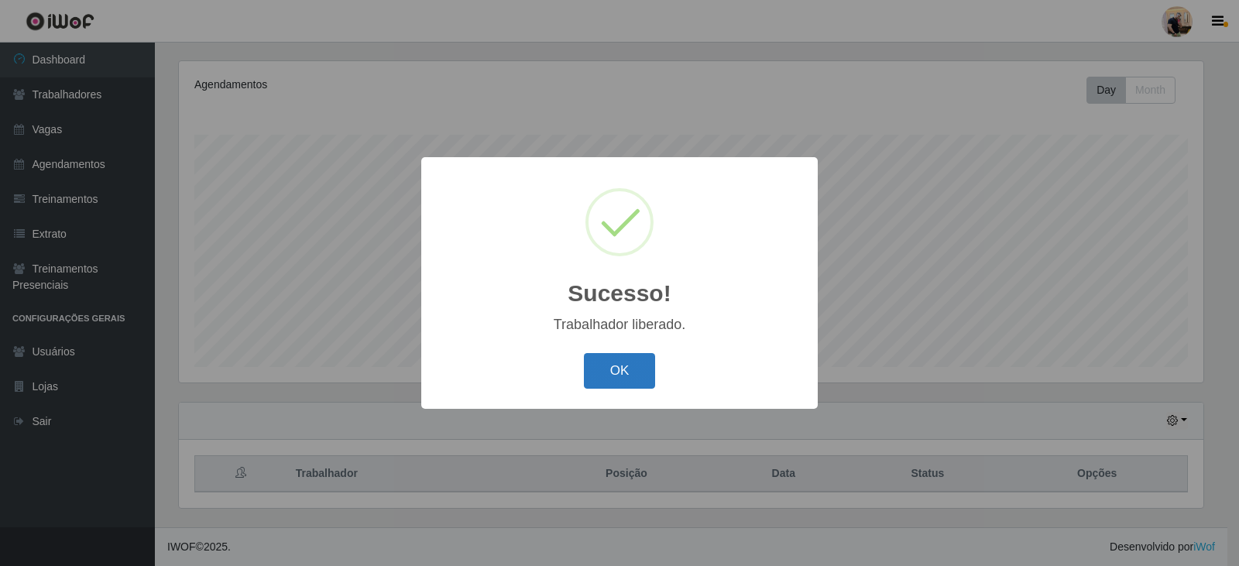
click at [629, 365] on button "OK" at bounding box center [620, 371] width 72 height 36
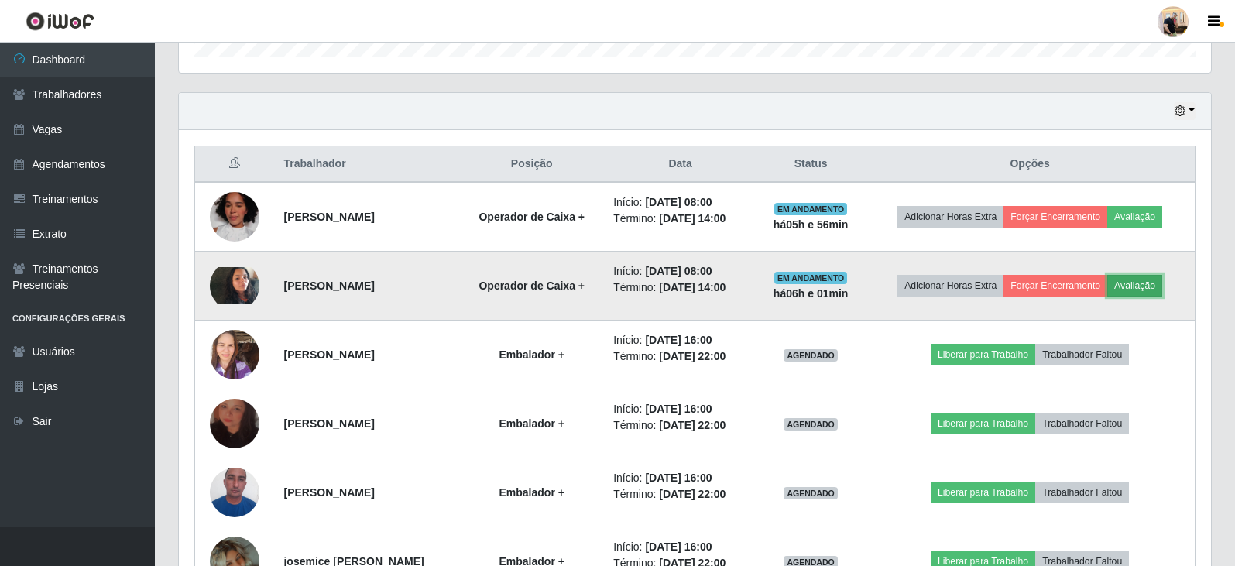
click at [1162, 289] on button "Avaliação" at bounding box center [1134, 286] width 55 height 22
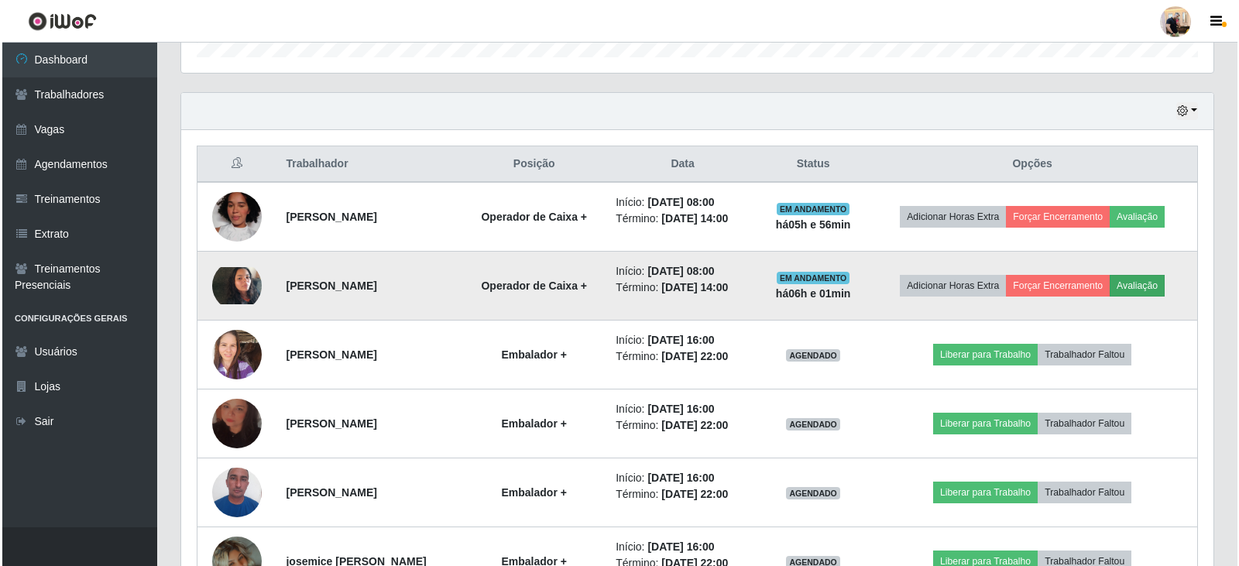
scroll to position [321, 1024]
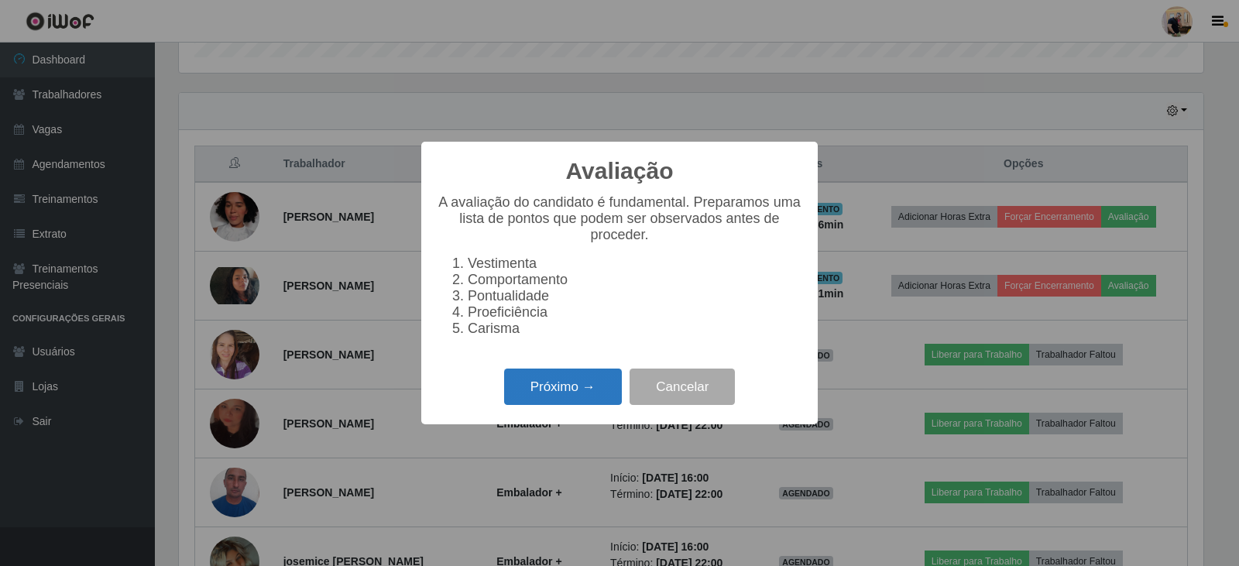
click at [512, 400] on button "Próximo →" at bounding box center [563, 386] width 118 height 36
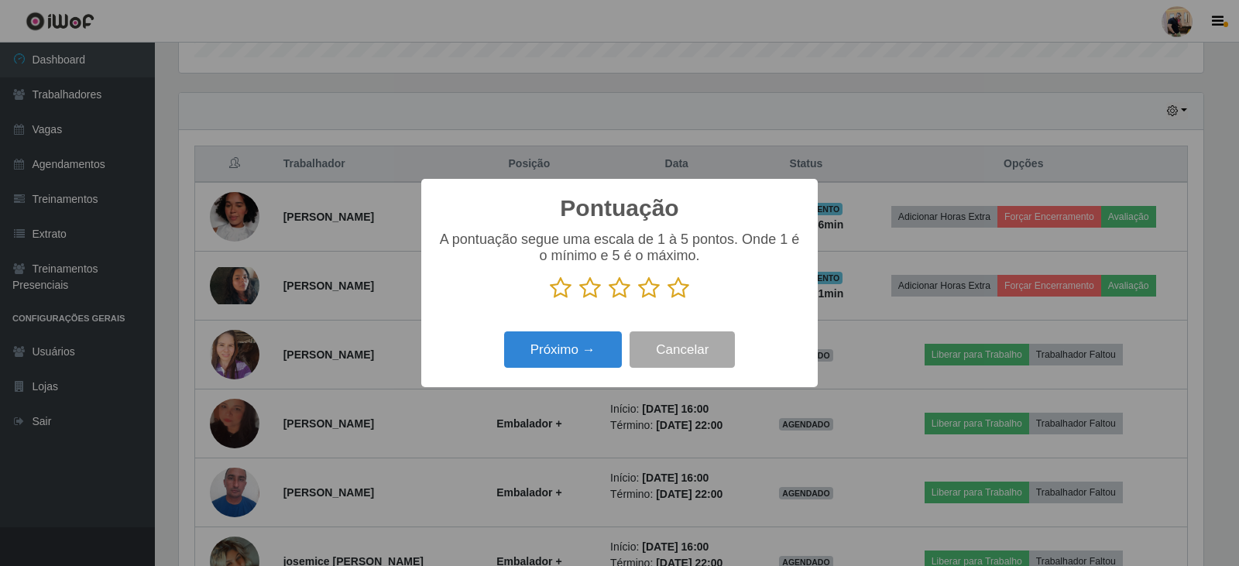
scroll to position [773817, 773114]
click at [675, 286] on icon at bounding box center [678, 287] width 22 height 23
click at [667, 300] on input "radio" at bounding box center [667, 300] width 0 height 0
click at [563, 360] on button "Próximo →" at bounding box center [563, 349] width 118 height 36
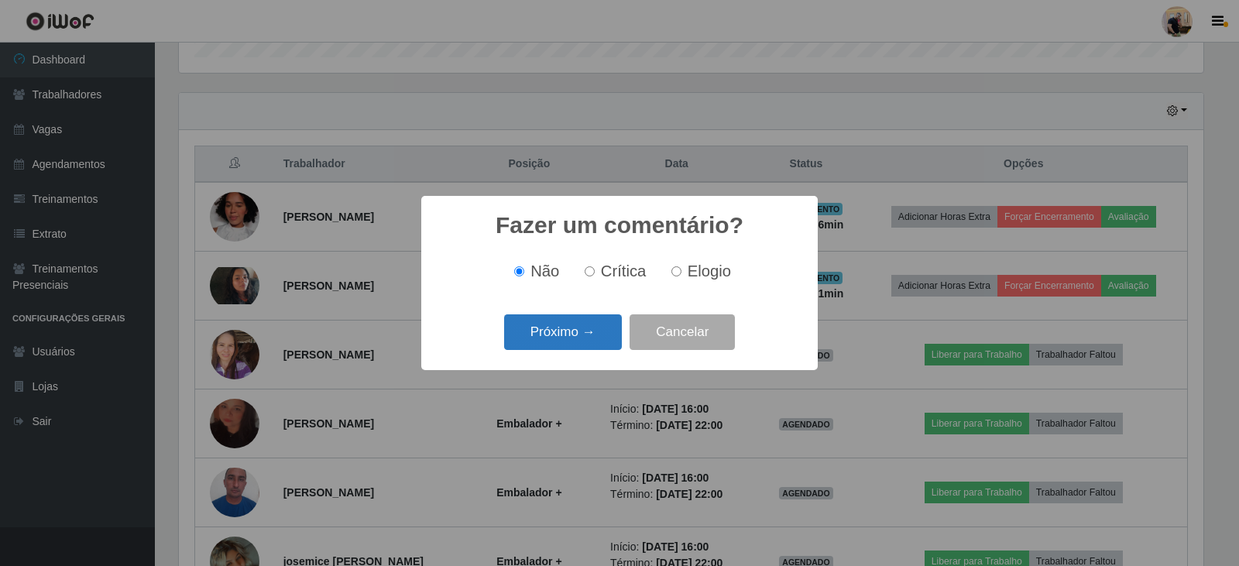
click at [584, 334] on button "Próximo →" at bounding box center [563, 332] width 118 height 36
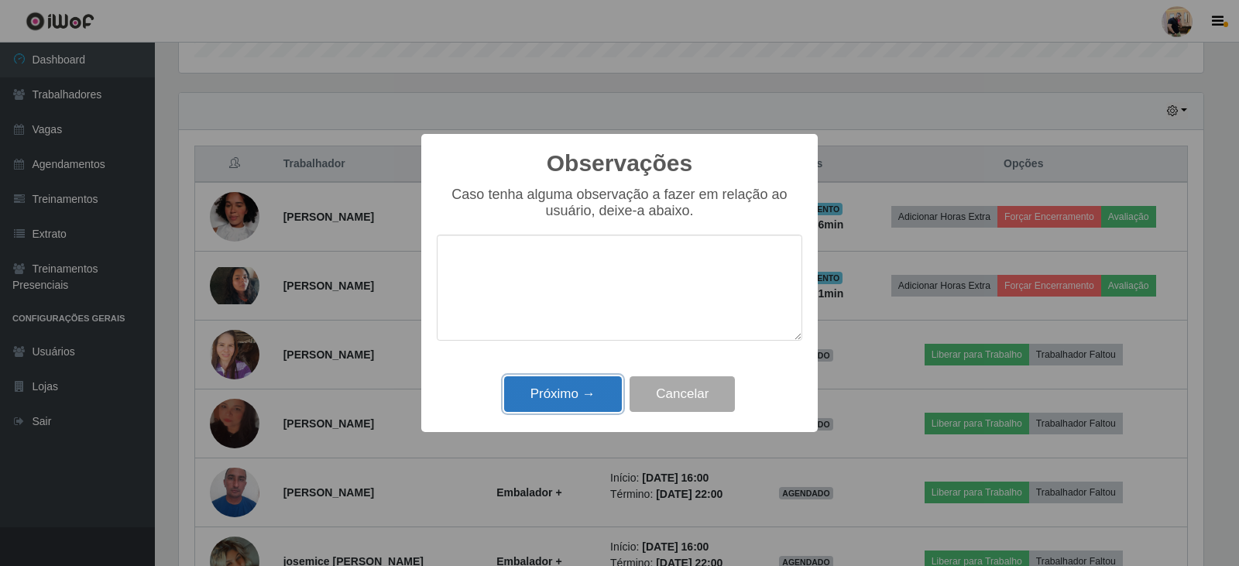
click at [569, 395] on button "Próximo →" at bounding box center [563, 394] width 118 height 36
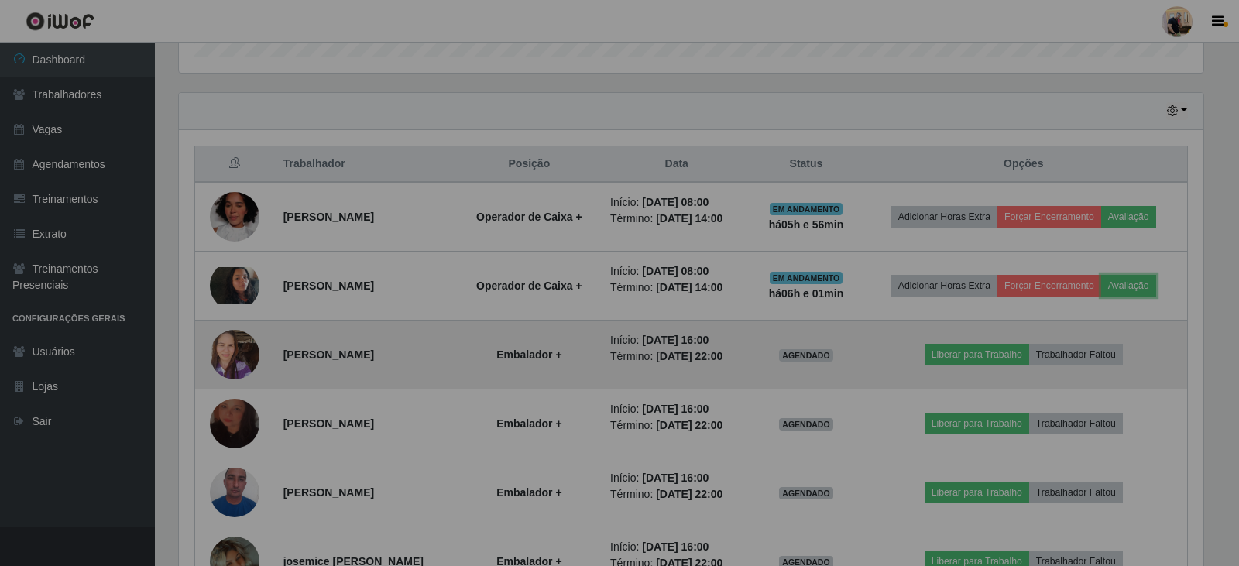
scroll to position [321, 1032]
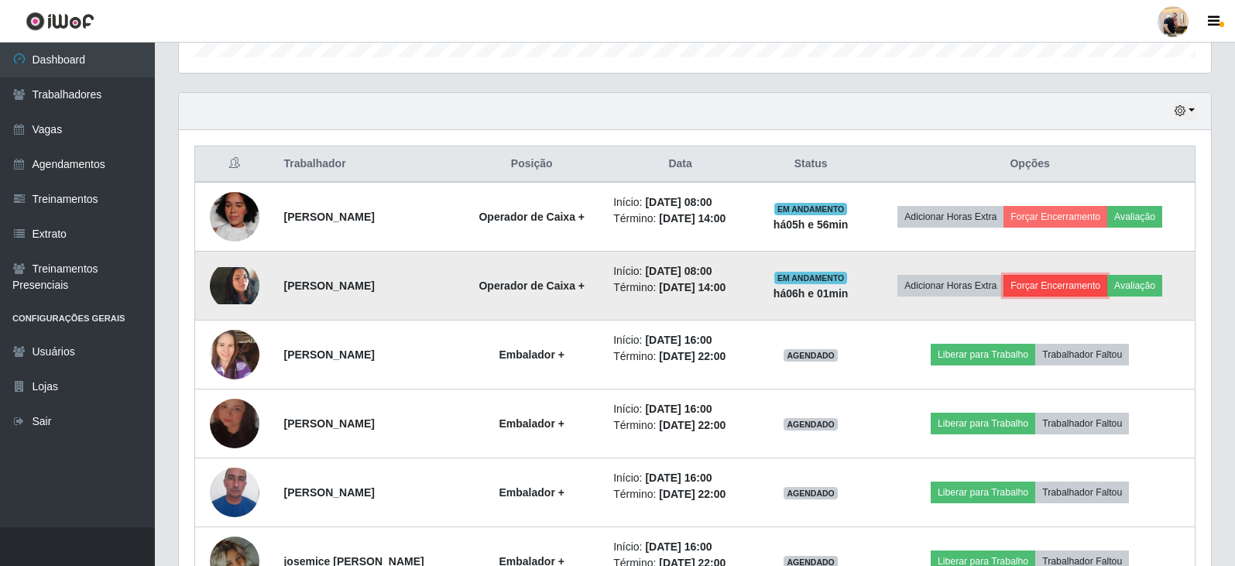
click at [1085, 278] on button "Forçar Encerramento" at bounding box center [1055, 286] width 104 height 22
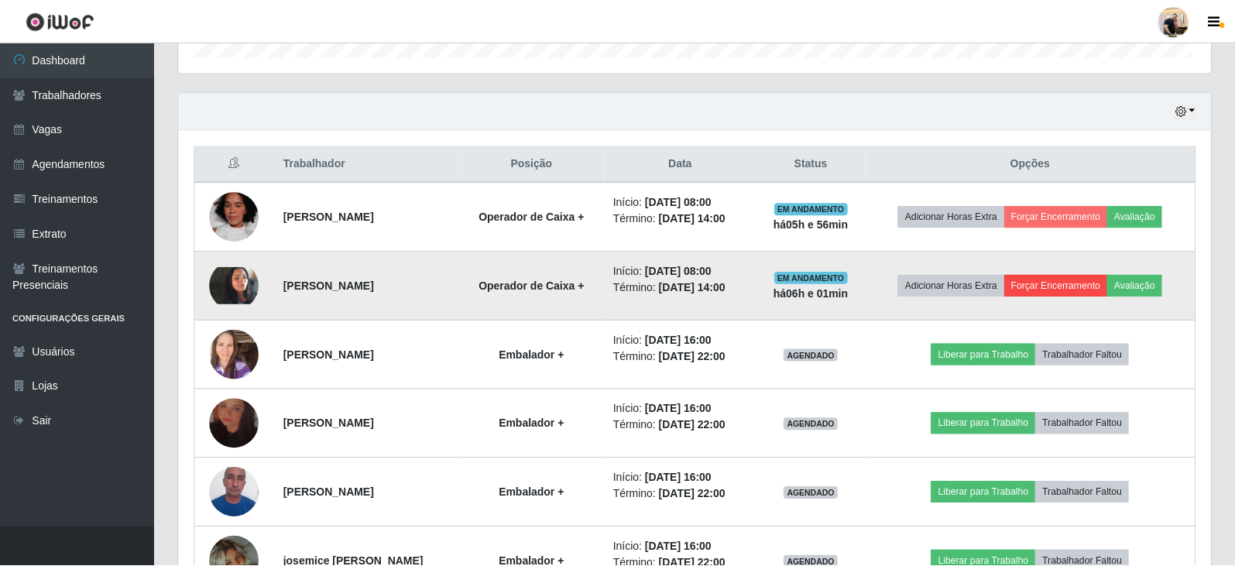
scroll to position [321, 1024]
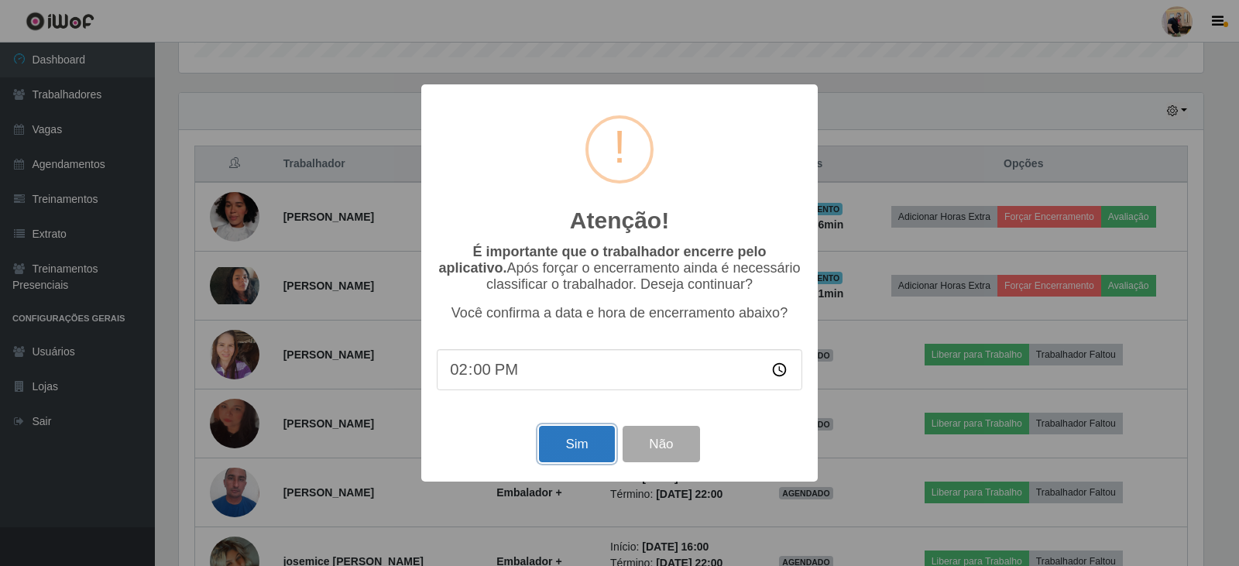
click at [591, 451] on button "Sim" at bounding box center [576, 444] width 75 height 36
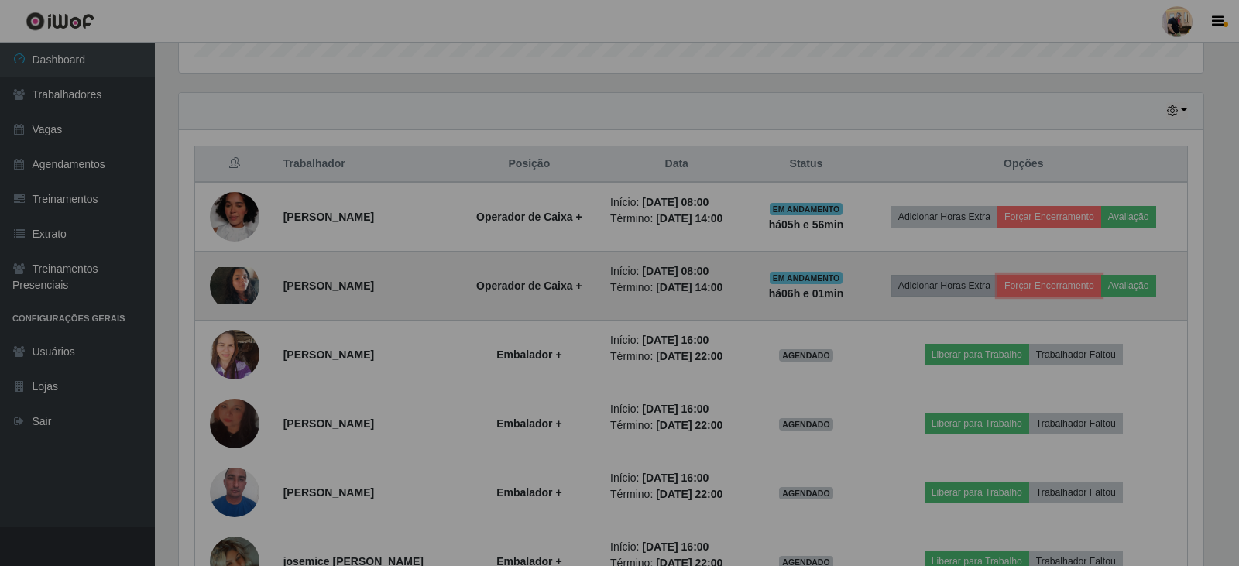
scroll to position [321, 1032]
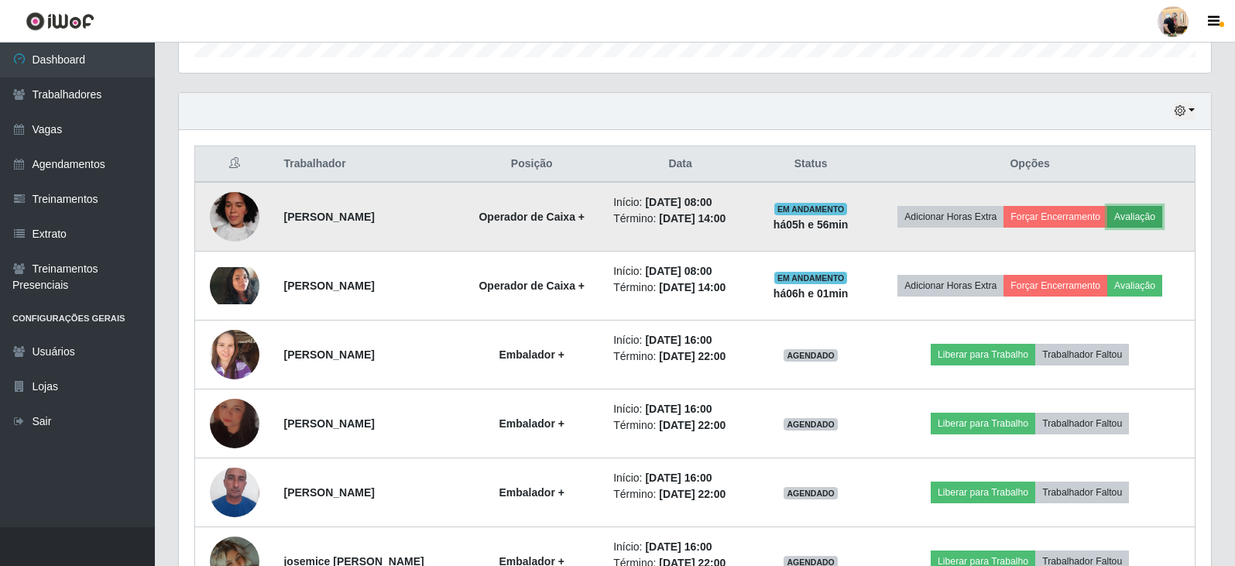
click at [1162, 211] on button "Avaliação" at bounding box center [1134, 217] width 55 height 22
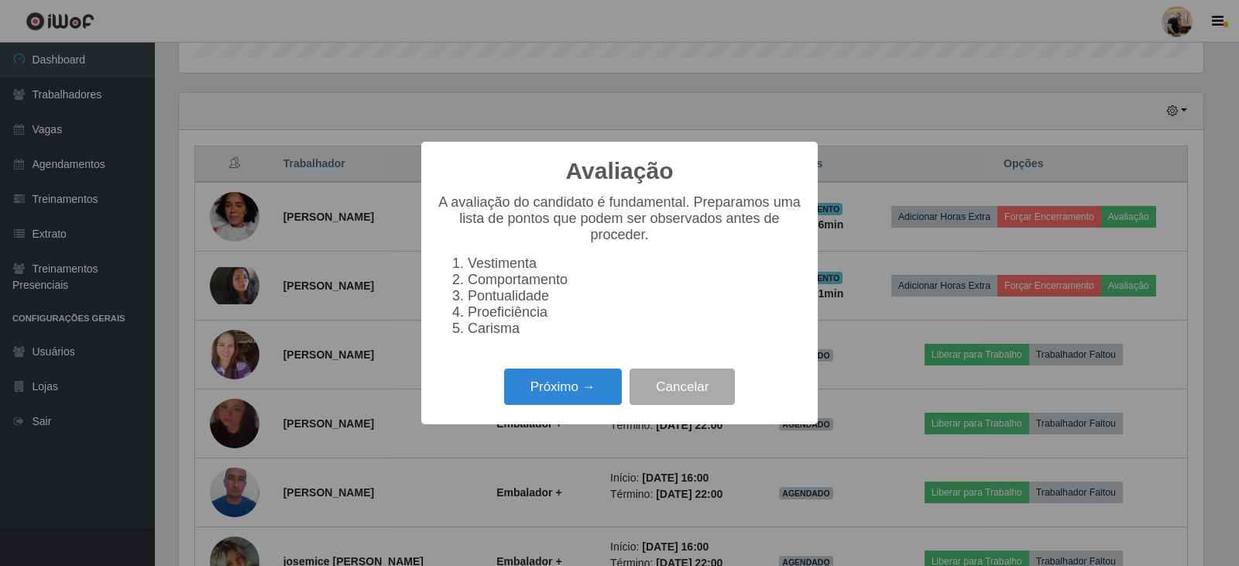
scroll to position [321, 1024]
click at [578, 403] on button "Próximo →" at bounding box center [563, 386] width 118 height 36
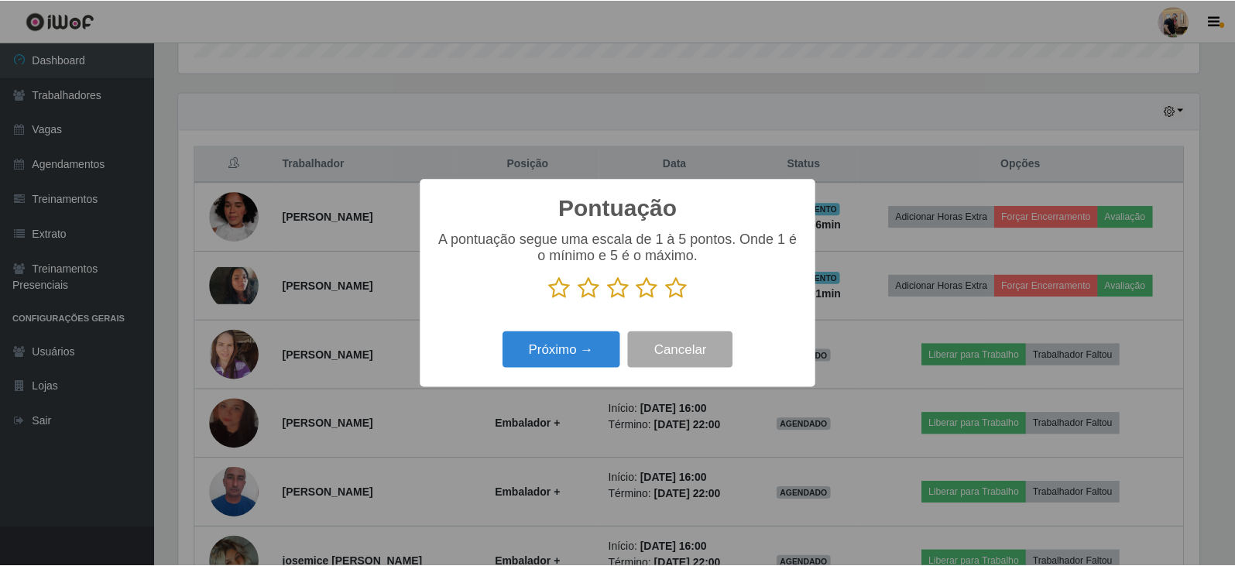
scroll to position [187, 0]
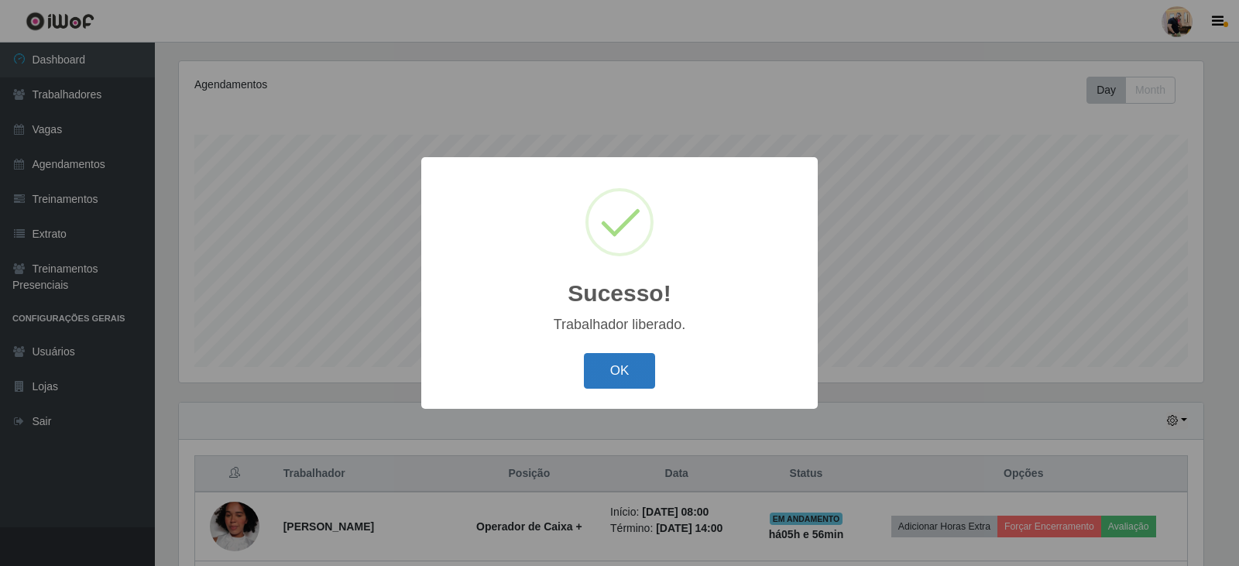
click at [624, 372] on button "OK" at bounding box center [620, 371] width 72 height 36
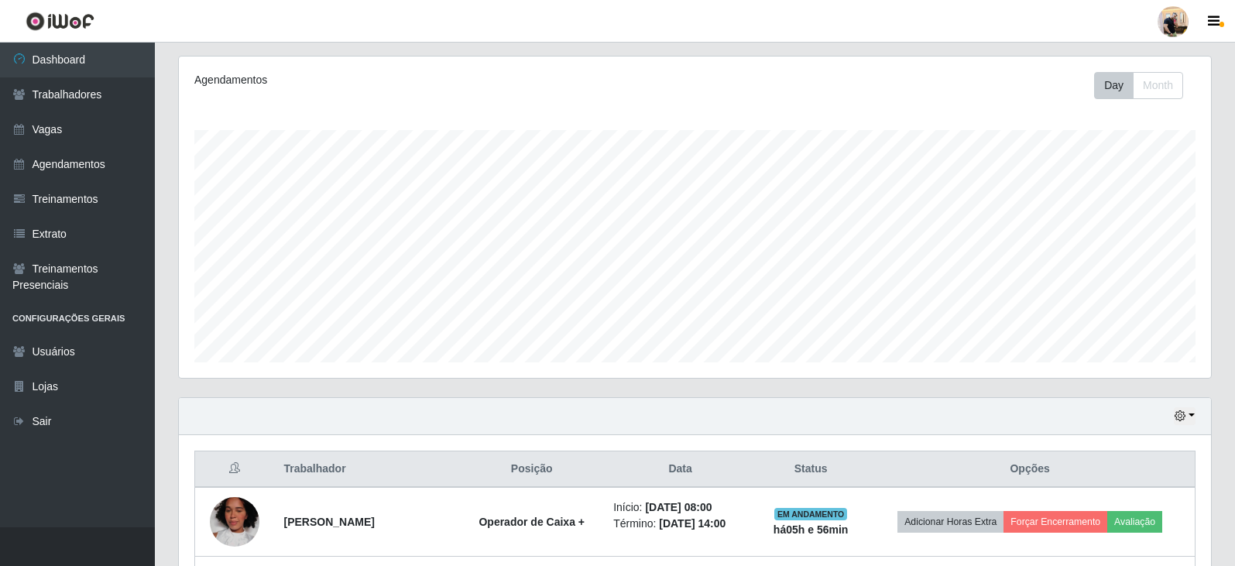
scroll to position [341, 0]
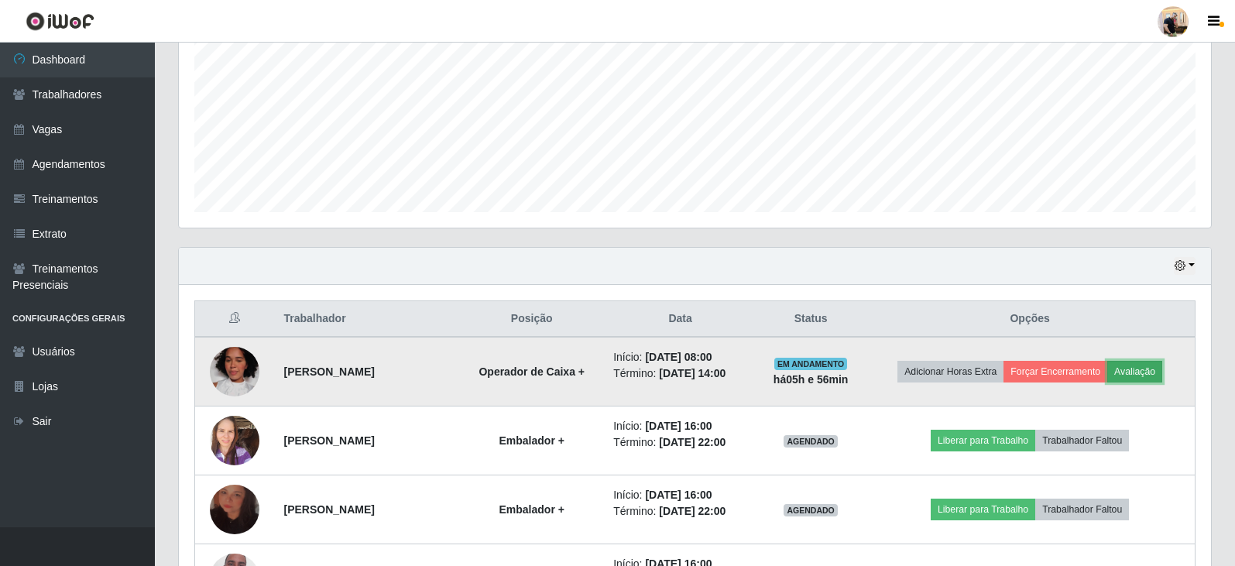
click at [1149, 365] on button "Avaliação" at bounding box center [1134, 372] width 55 height 22
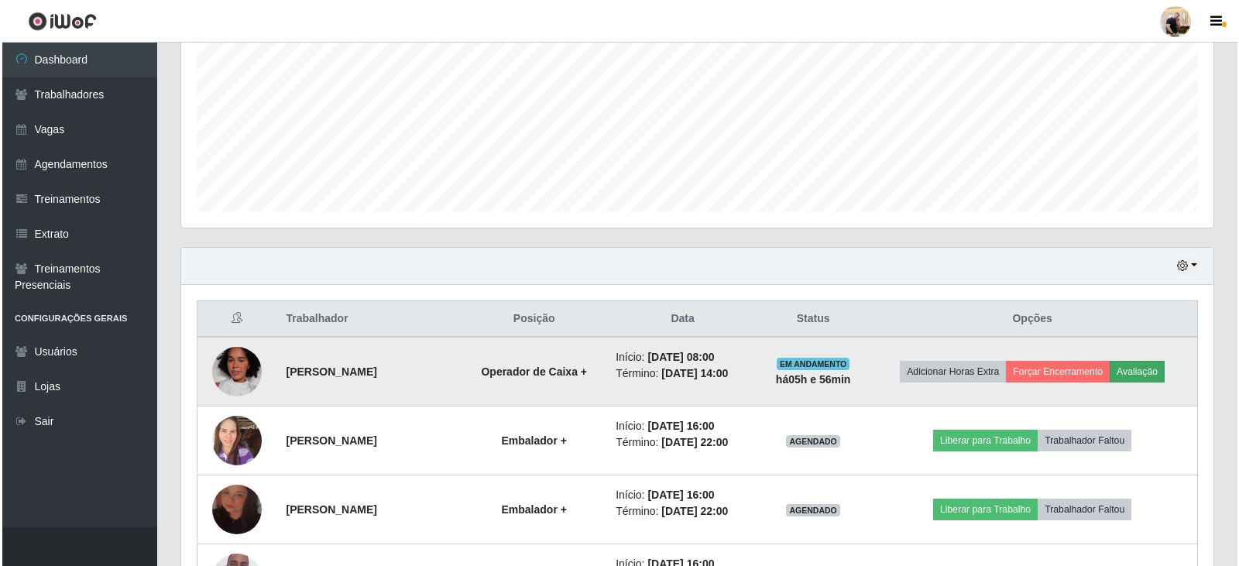
scroll to position [321, 1024]
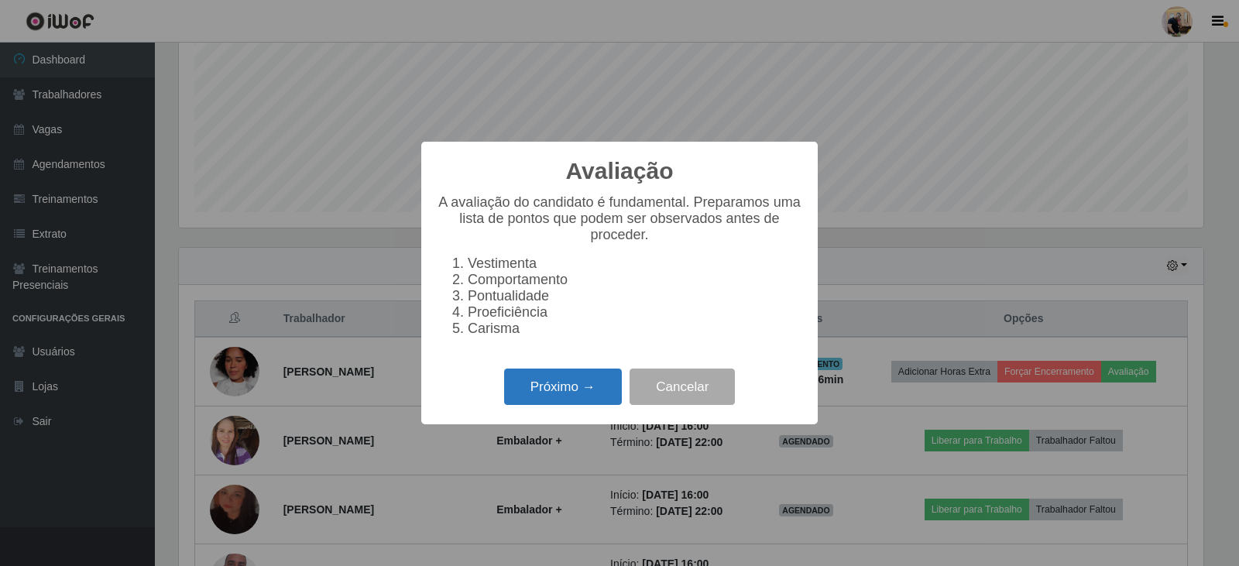
click at [564, 404] on button "Próximo →" at bounding box center [563, 386] width 118 height 36
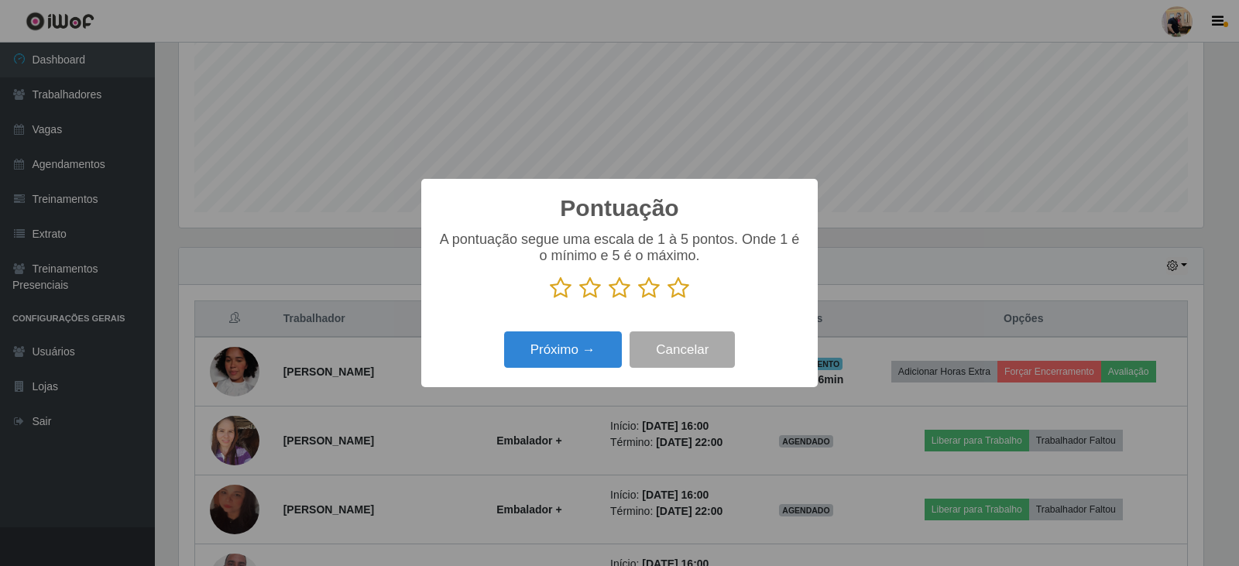
scroll to position [773817, 773114]
click at [675, 291] on icon at bounding box center [678, 287] width 22 height 23
click at [667, 300] on input "radio" at bounding box center [667, 300] width 0 height 0
click at [569, 345] on button "Próximo →" at bounding box center [563, 349] width 118 height 36
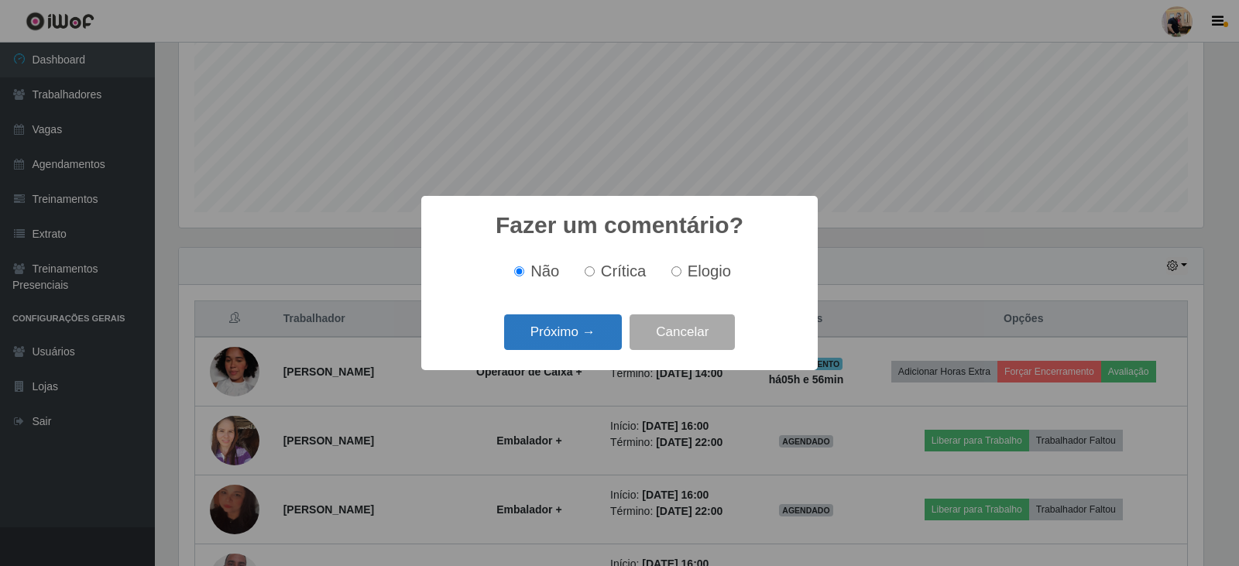
click at [584, 339] on button "Próximo →" at bounding box center [563, 332] width 118 height 36
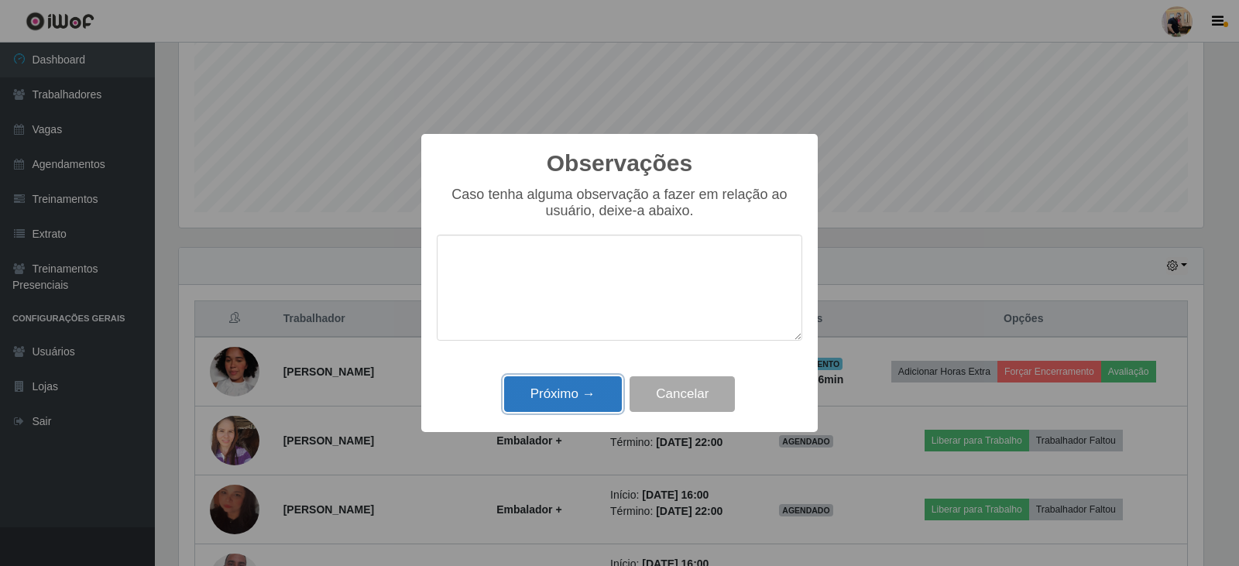
click at [559, 389] on button "Próximo →" at bounding box center [563, 394] width 118 height 36
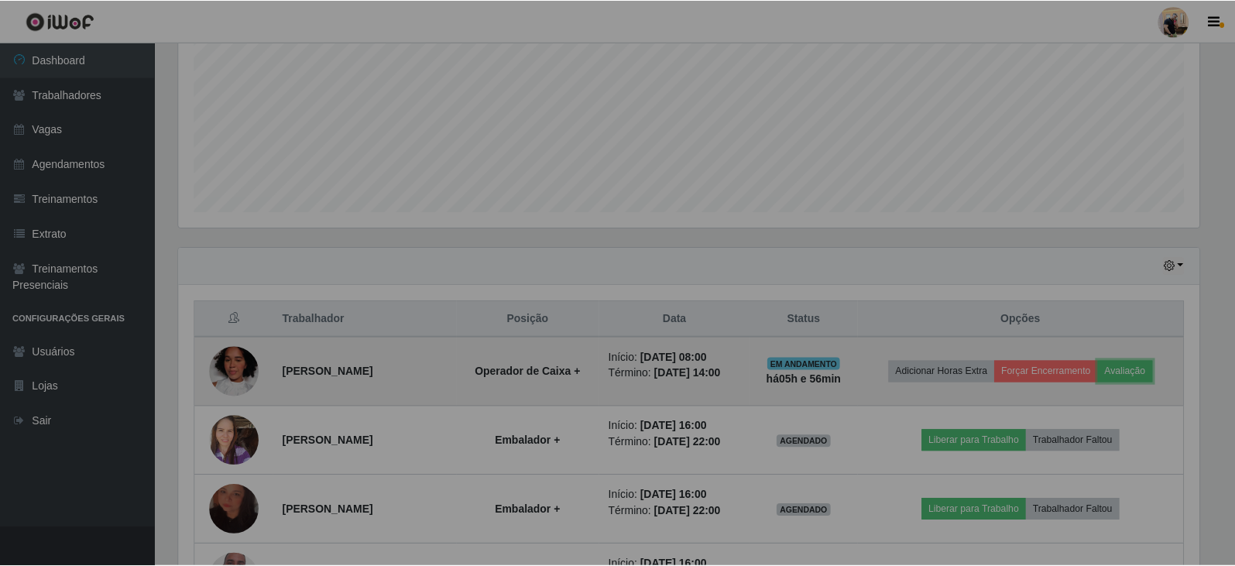
scroll to position [321, 1032]
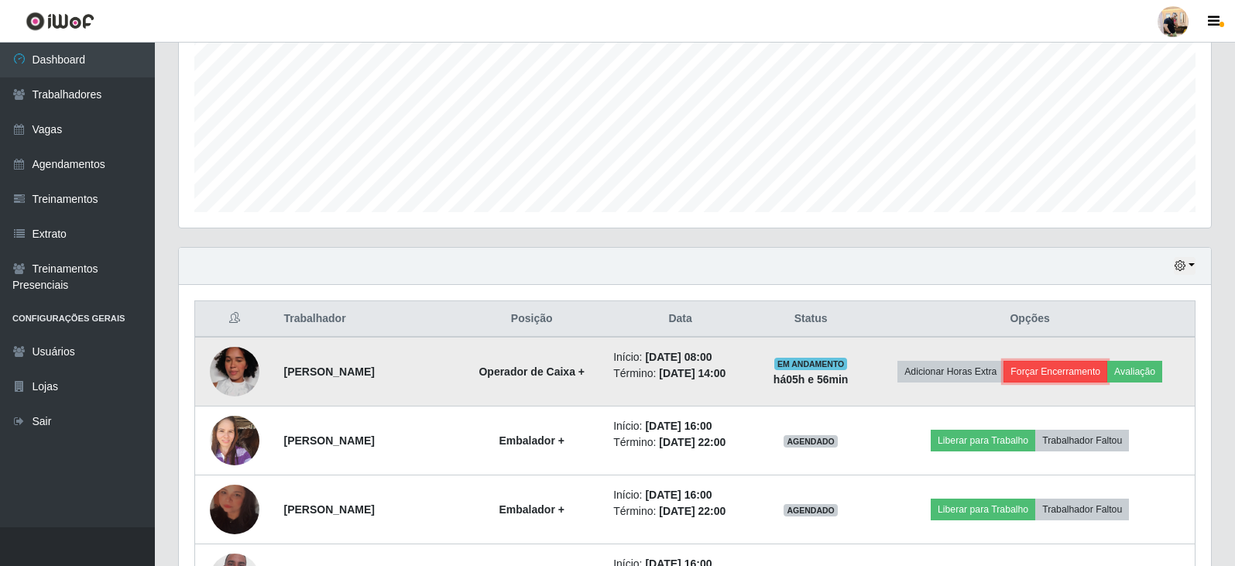
click at [1042, 377] on button "Forçar Encerramento" at bounding box center [1055, 372] width 104 height 22
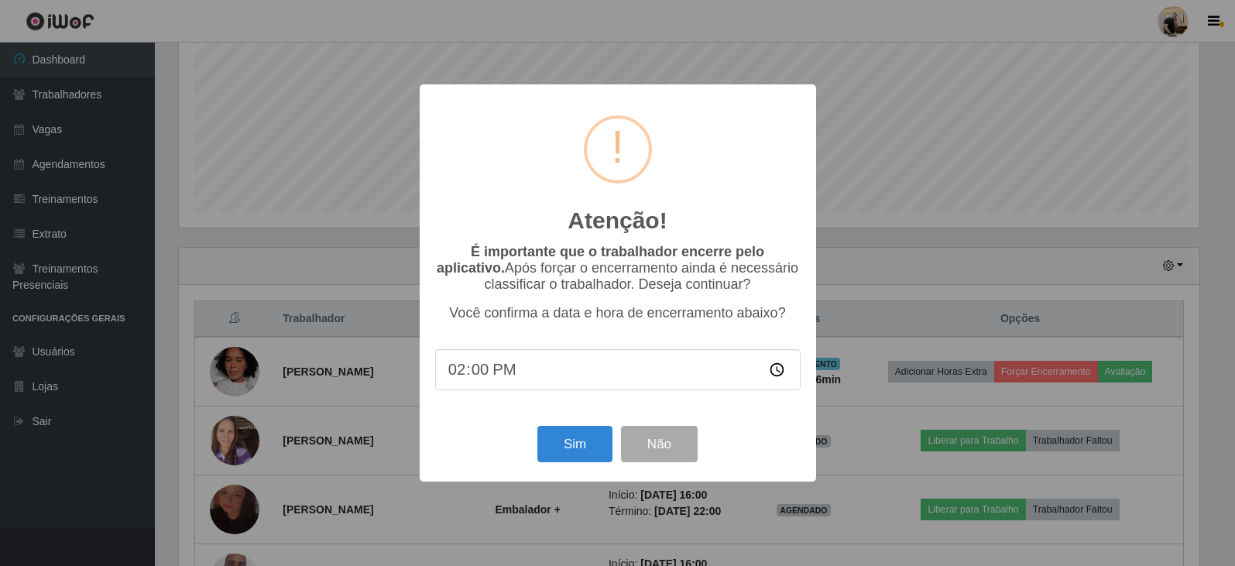
scroll to position [321, 1024]
click at [571, 447] on button "Sim" at bounding box center [576, 444] width 75 height 36
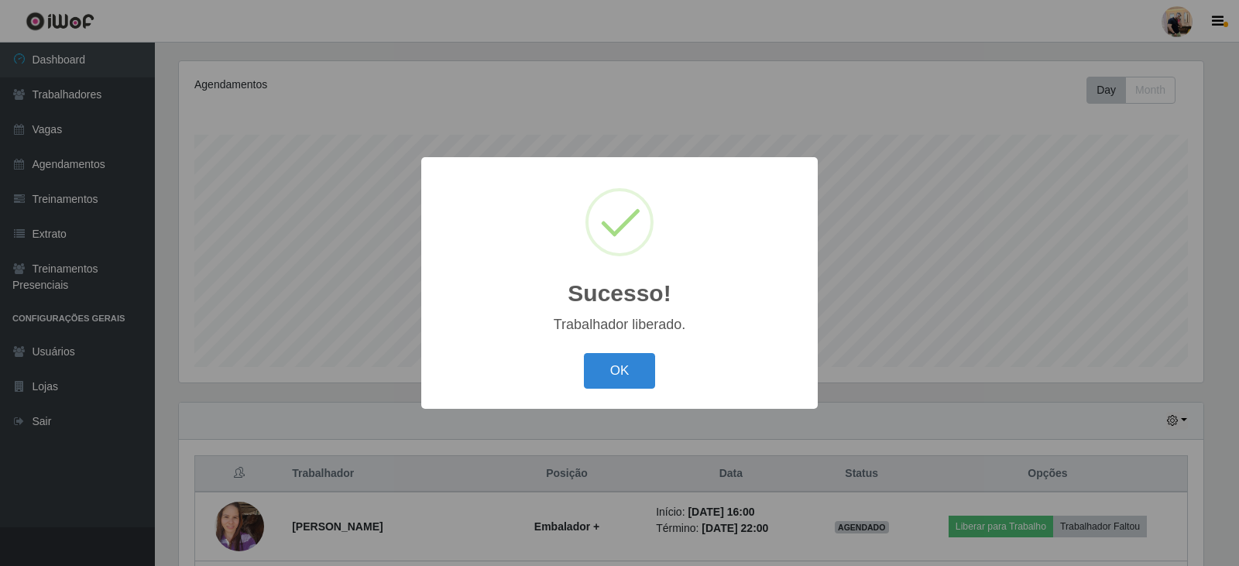
click at [616, 369] on button "OK" at bounding box center [620, 371] width 72 height 36
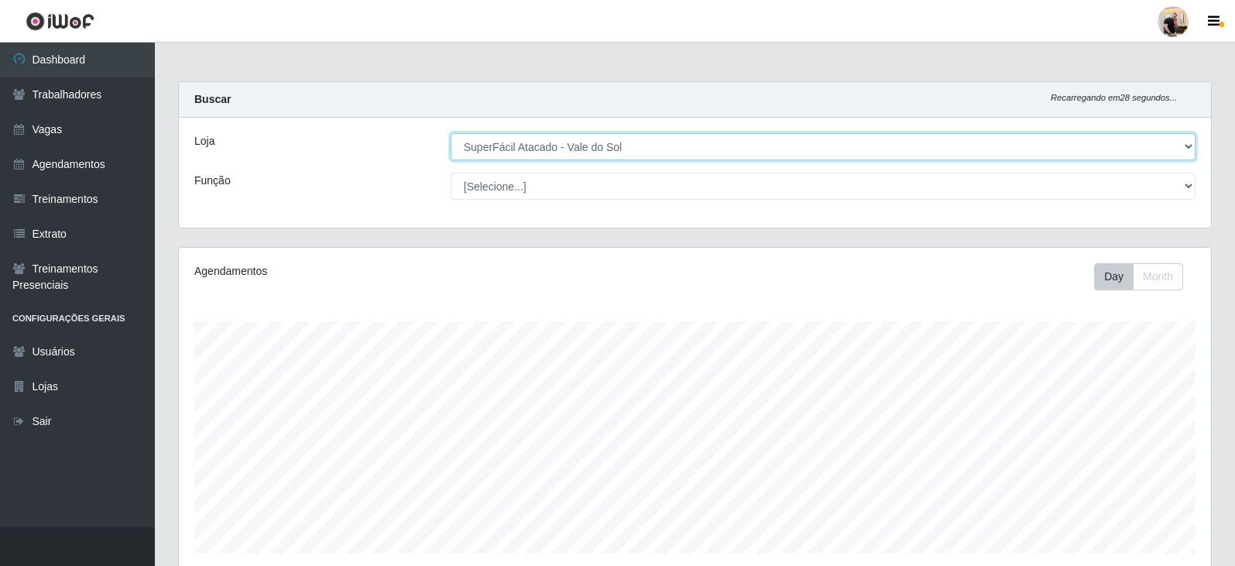
click at [689, 138] on select "[Selecione...] SuperFácil Atacado - Vale do Sol" at bounding box center [823, 146] width 745 height 27
click at [451, 133] on select "[Selecione...] SuperFácil Atacado - Vale do Sol" at bounding box center [823, 146] width 745 height 27
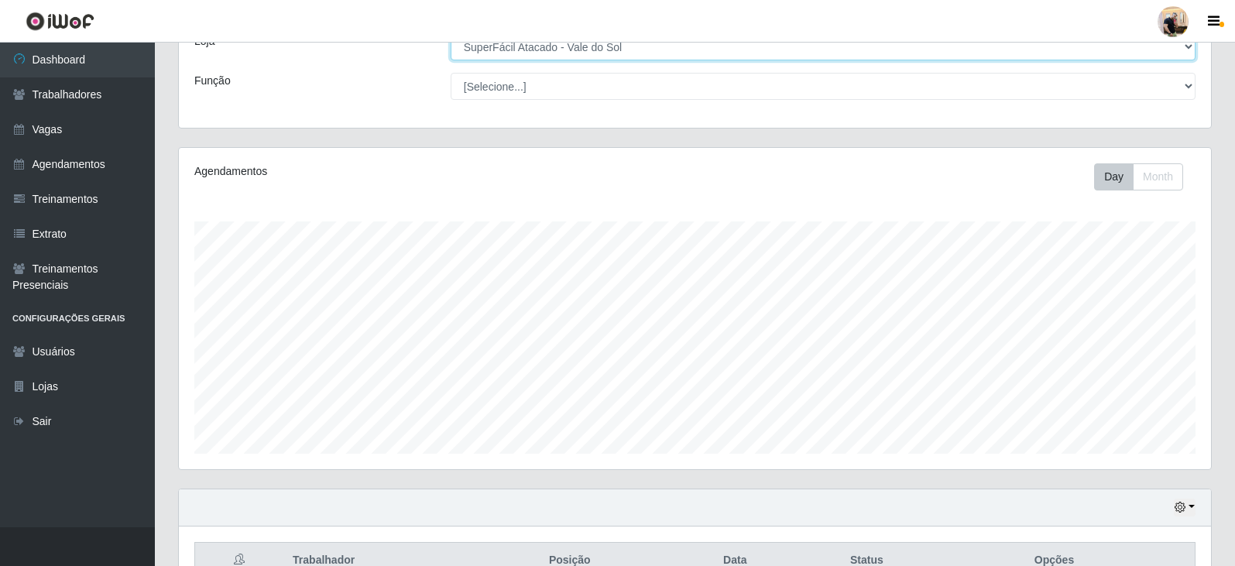
scroll to position [77, 0]
